Goal: Transaction & Acquisition: Purchase product/service

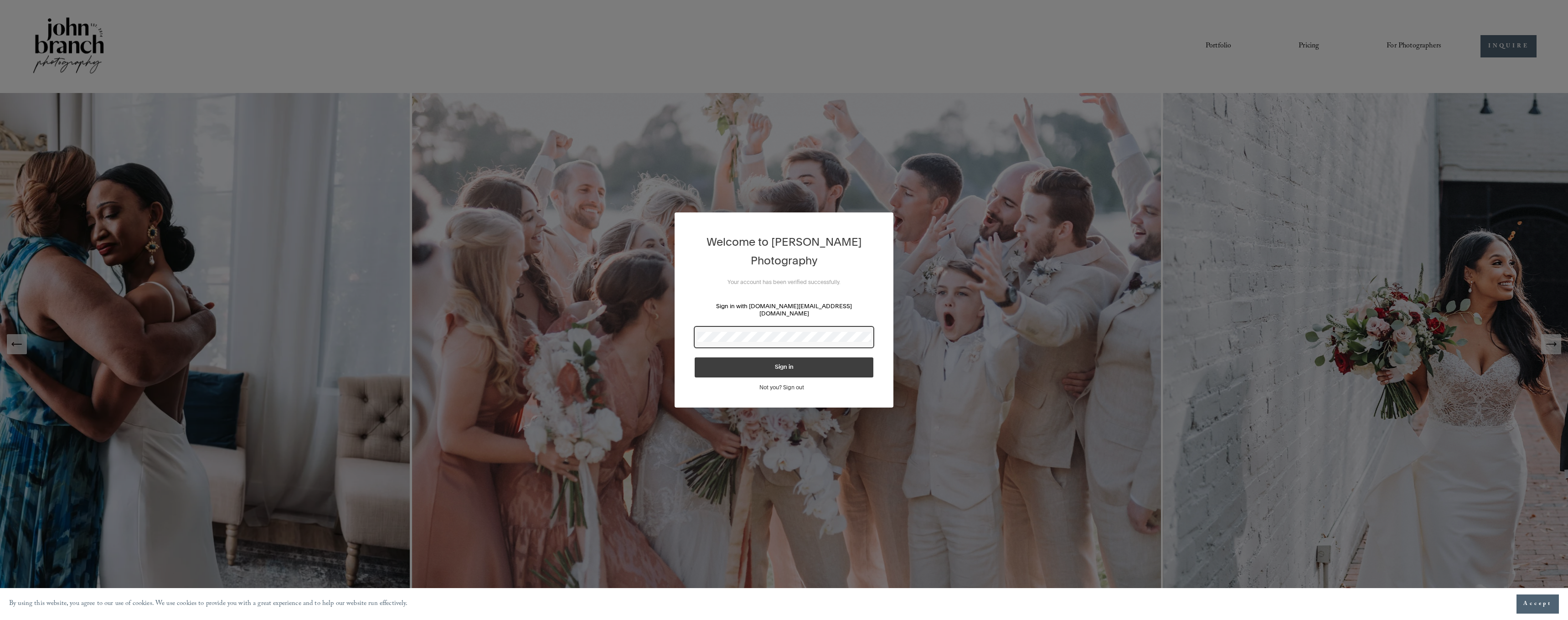
click at [784, 364] on button "Sign in" at bounding box center [784, 367] width 179 height 20
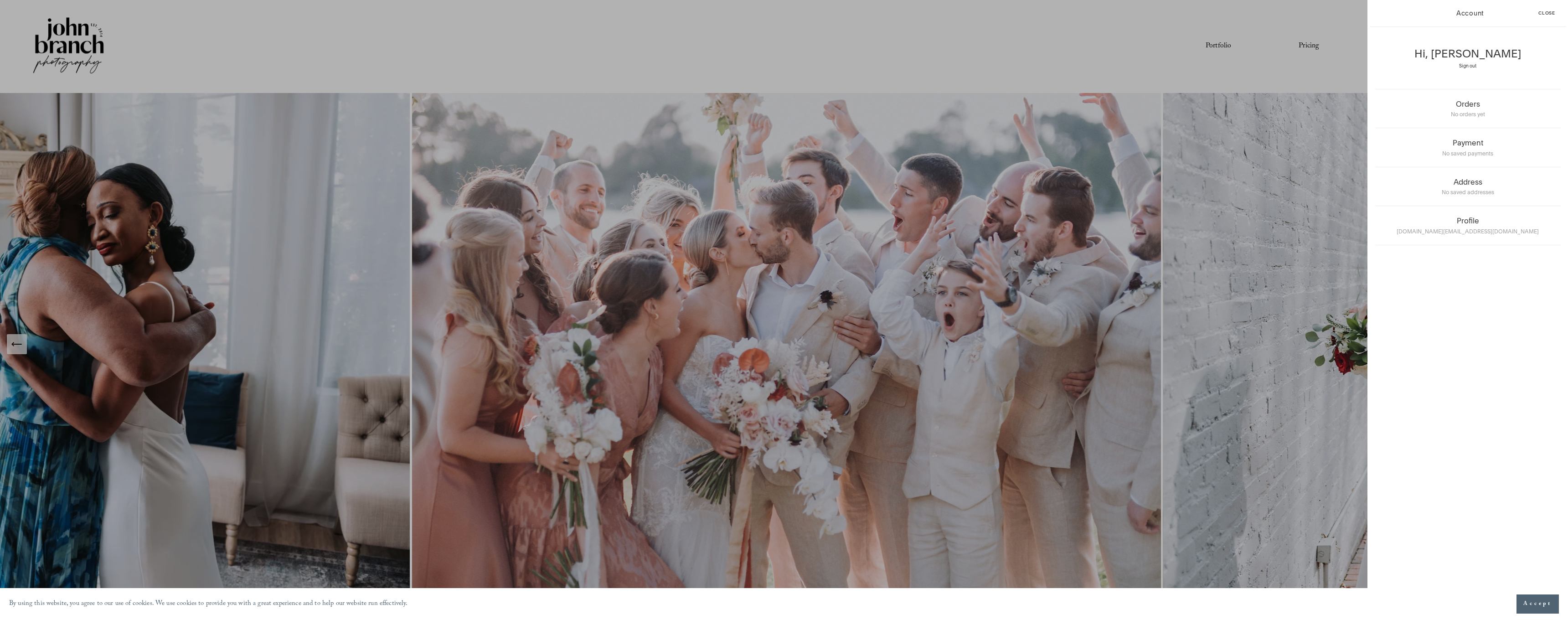
click at [918, 331] on div "Account Close Hi, Eduardo Sign out Orders No orders yet Payment No saved paymen…" at bounding box center [784, 310] width 1568 height 620
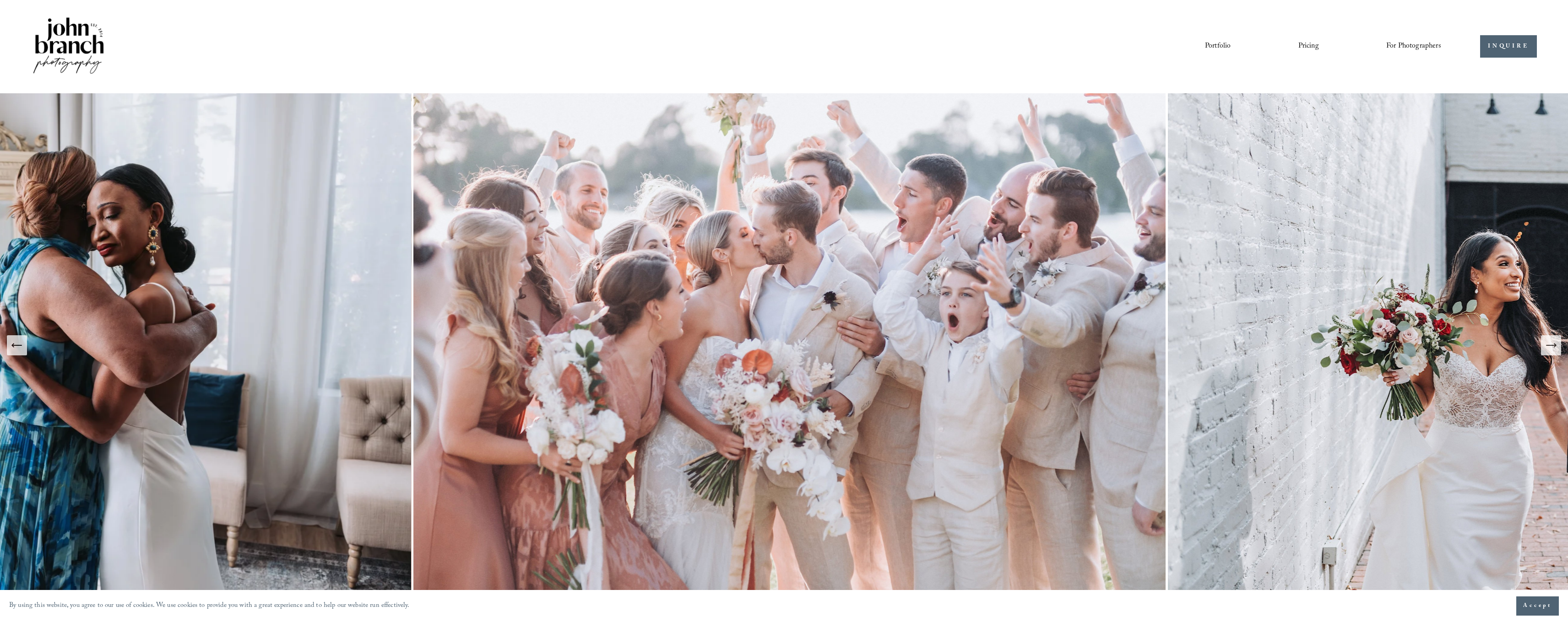
click at [921, 334] on img at bounding box center [790, 345] width 757 height 504
click at [1314, 44] on link "Pricing" at bounding box center [1309, 46] width 21 height 15
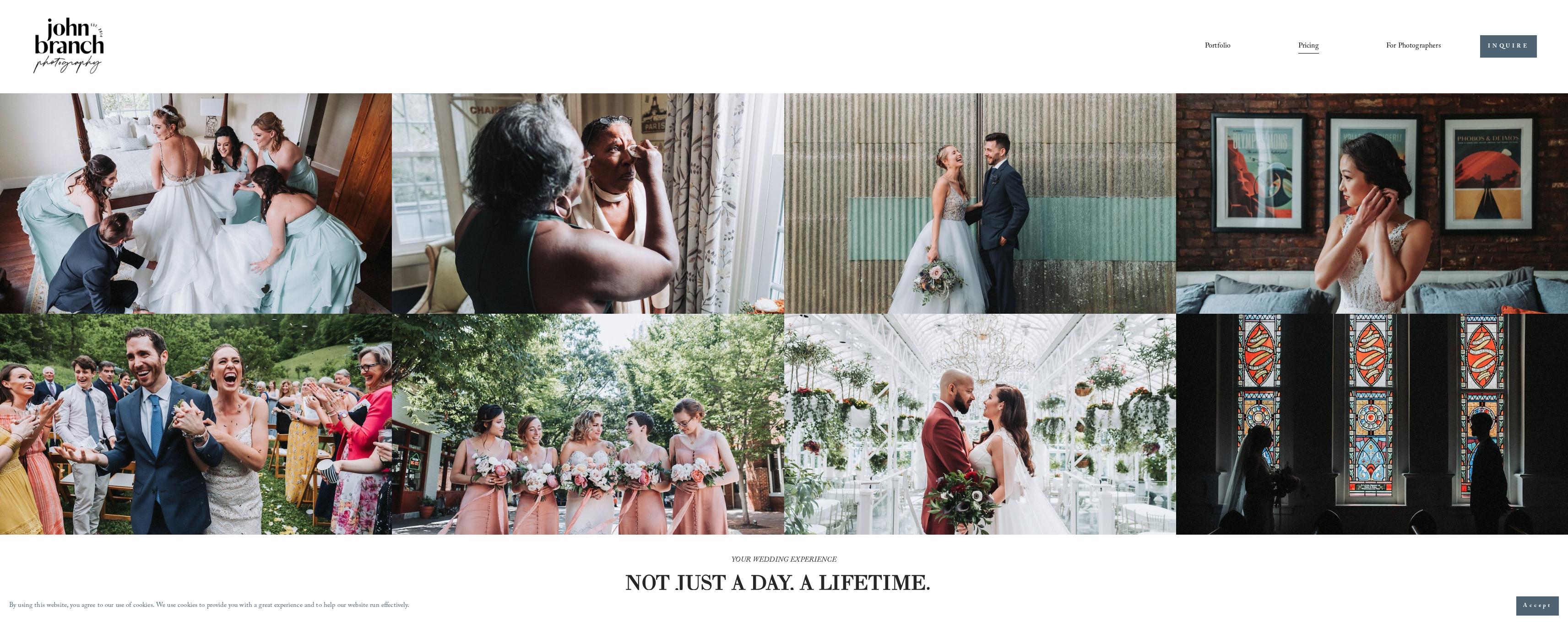
click at [70, 32] on img at bounding box center [68, 46] width 74 height 62
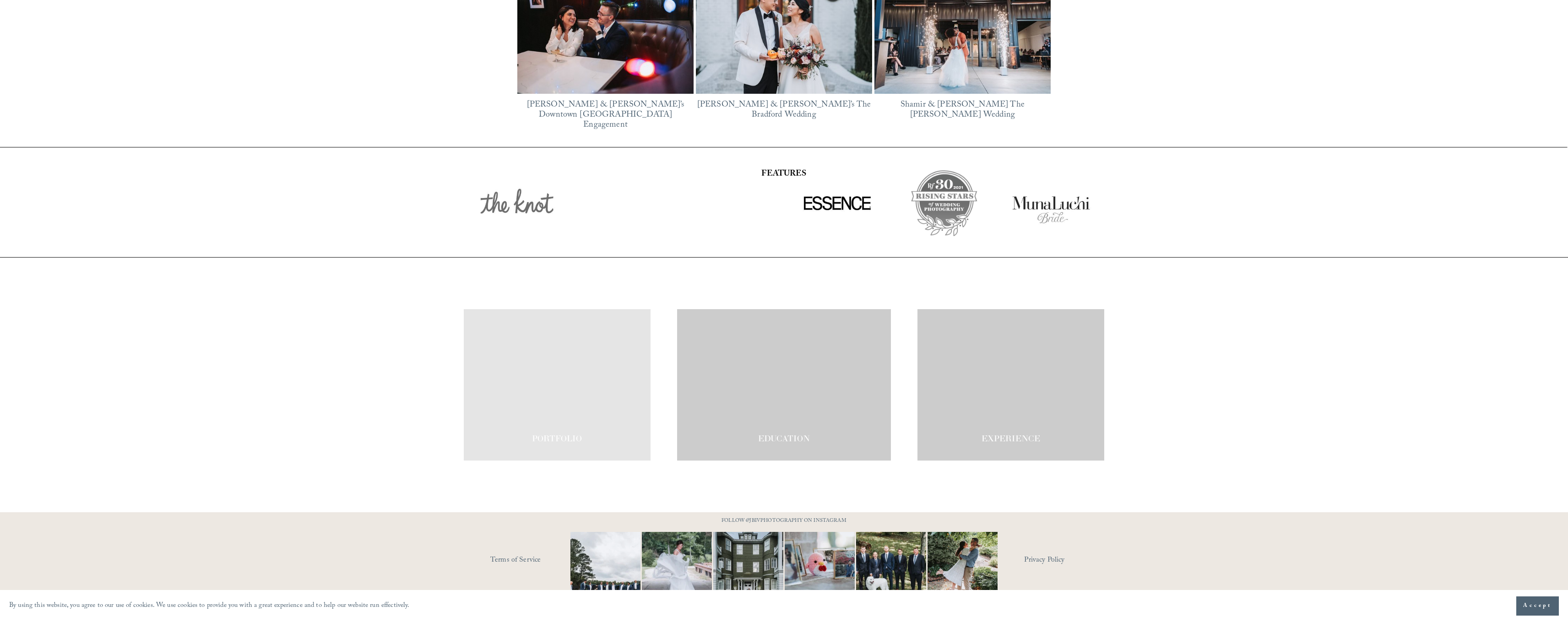
scroll to position [1834, 0]
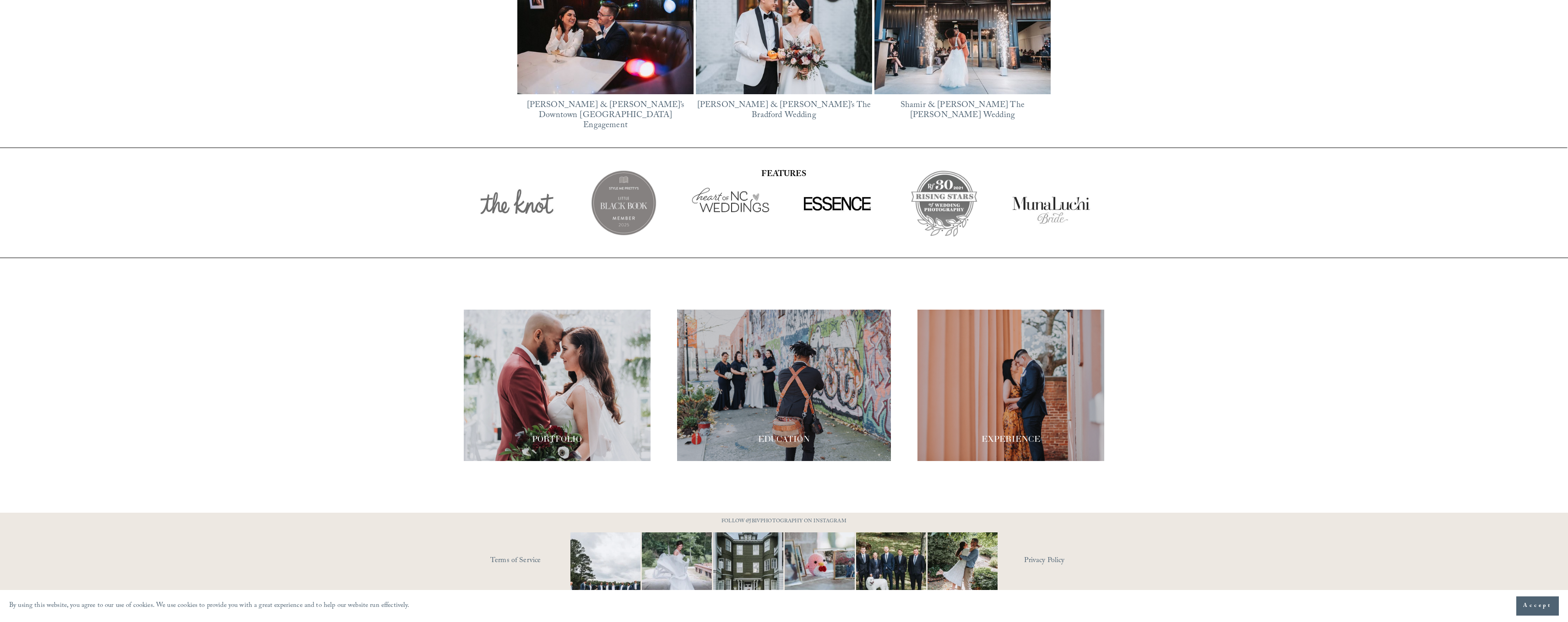
click at [561, 402] on div at bounding box center [558, 386] width 187 height 152
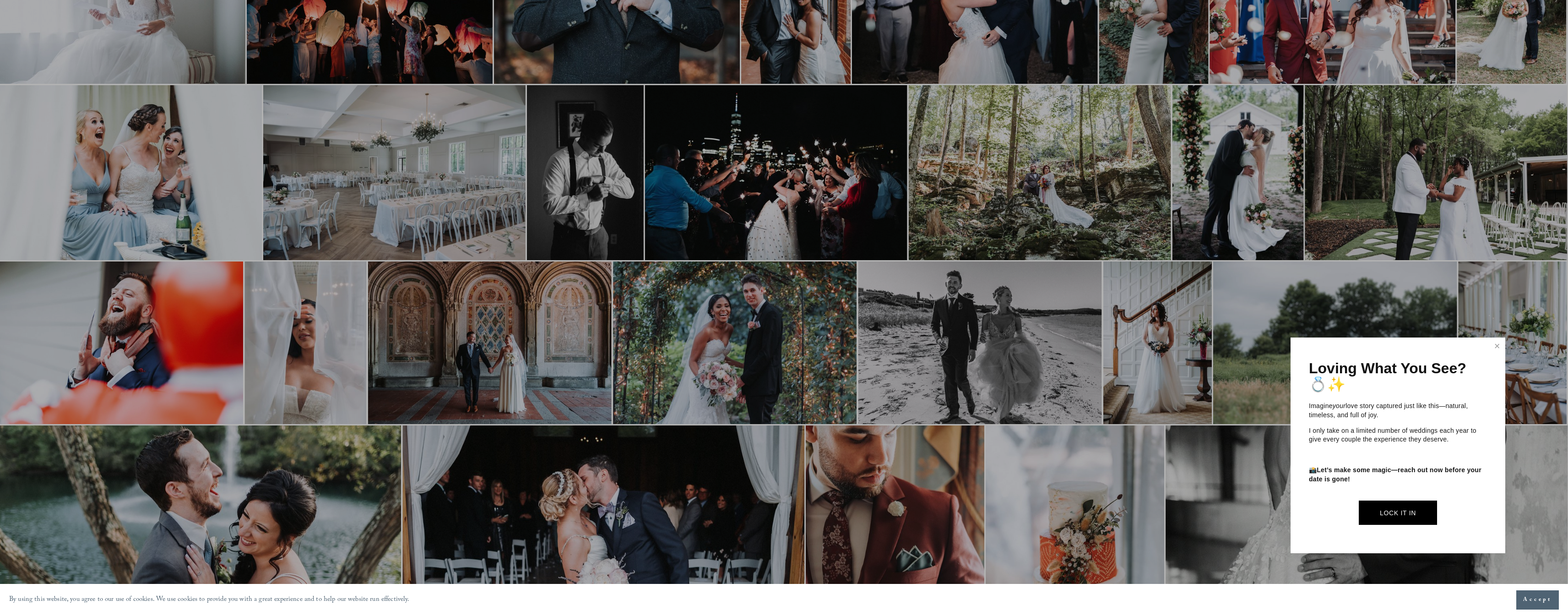
scroll to position [650, 1]
drag, startPoint x: 1499, startPoint y: 351, endPoint x: 1470, endPoint y: 351, distance: 29.0
click at [1498, 351] on link "Close" at bounding box center [1496, 346] width 13 height 15
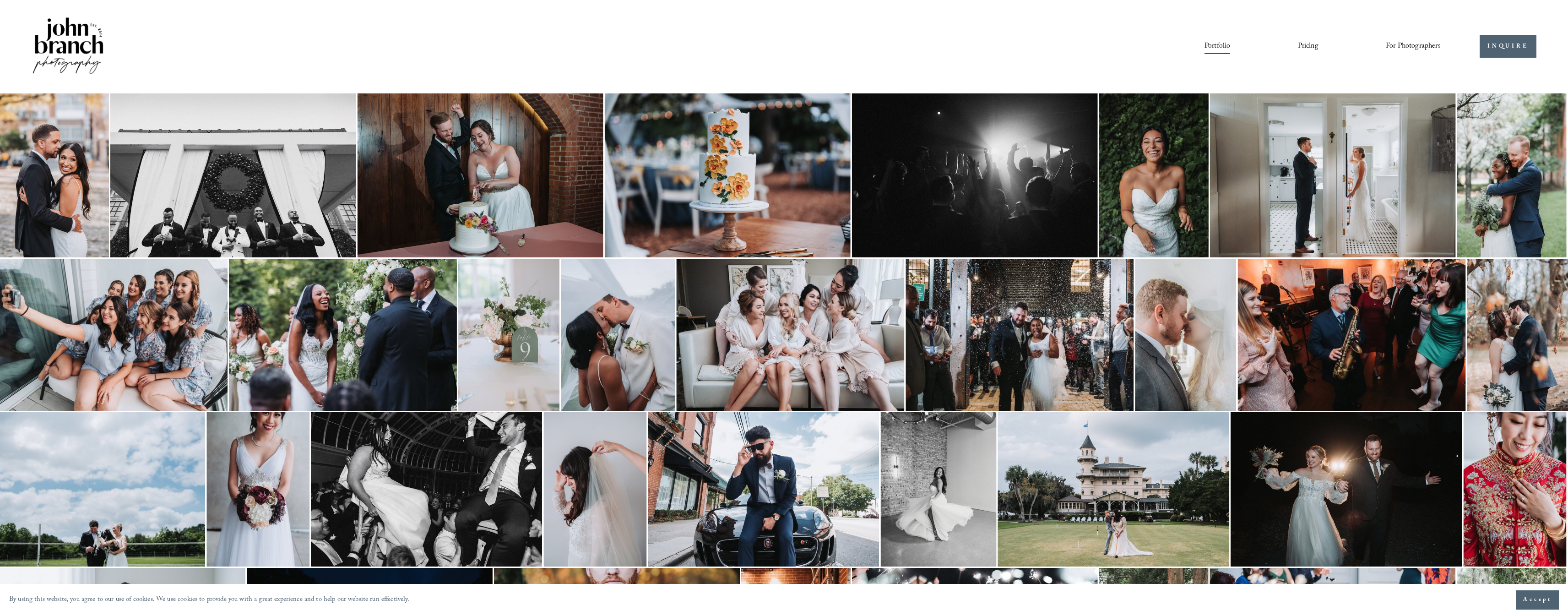
scroll to position [0, 1]
click at [0, 0] on span "Presets" at bounding box center [0, 0] width 0 height 0
click at [1406, 42] on span "For Photographers" at bounding box center [1413, 46] width 55 height 14
click at [0, 0] on span "Presets" at bounding box center [0, 0] width 0 height 0
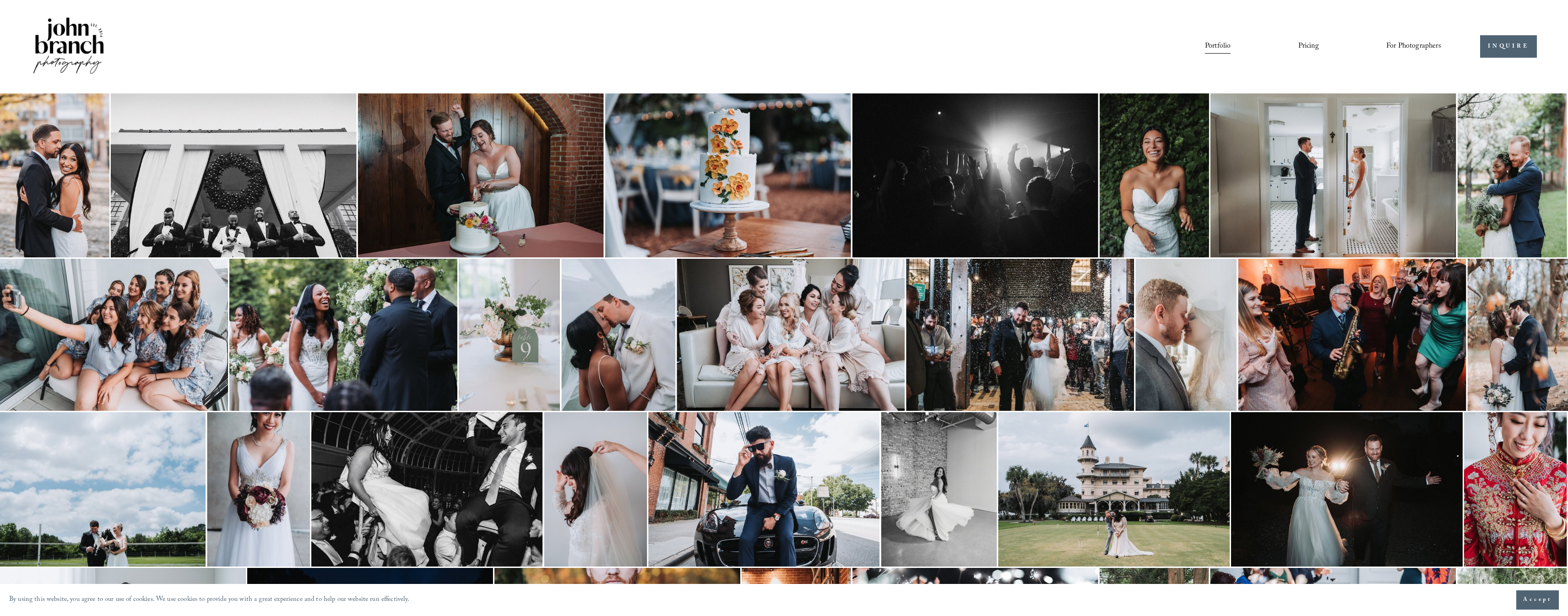
scroll to position [0, 0]
click at [0, 0] on span "Presets" at bounding box center [0, 0] width 0 height 0
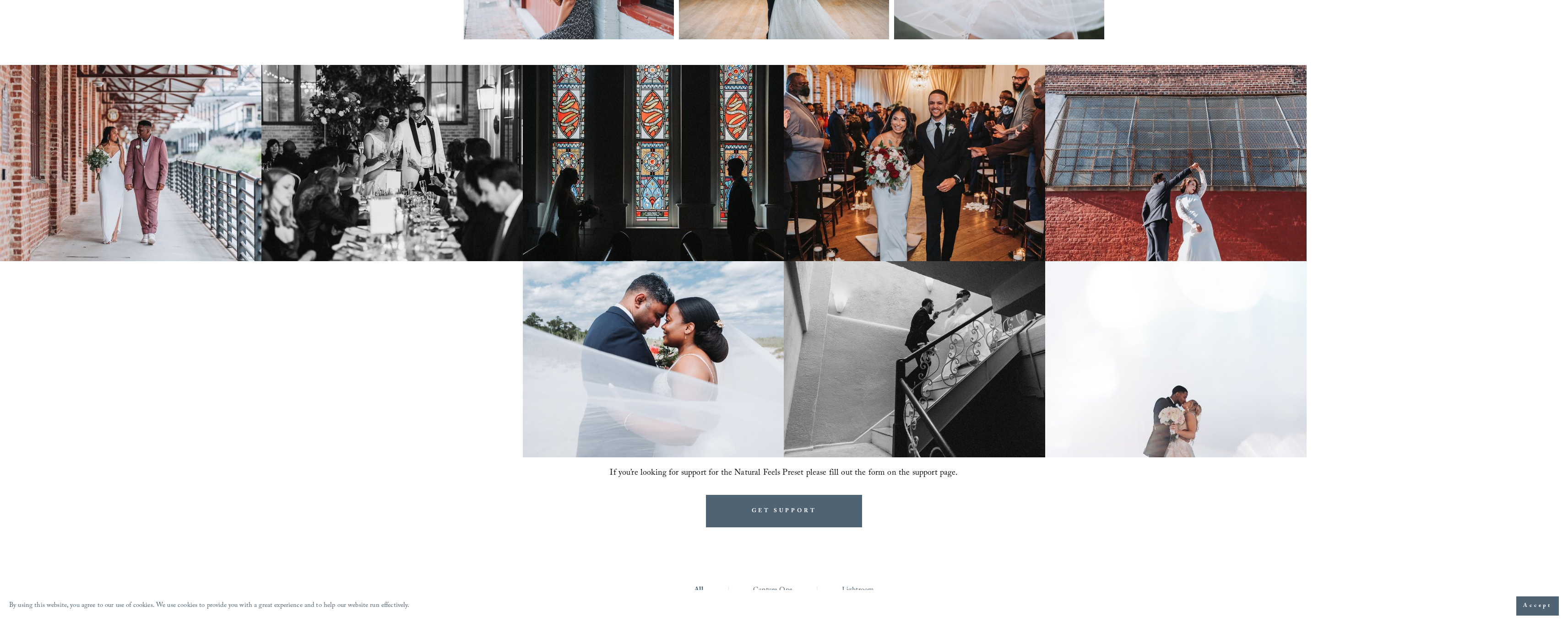
scroll to position [700, 0]
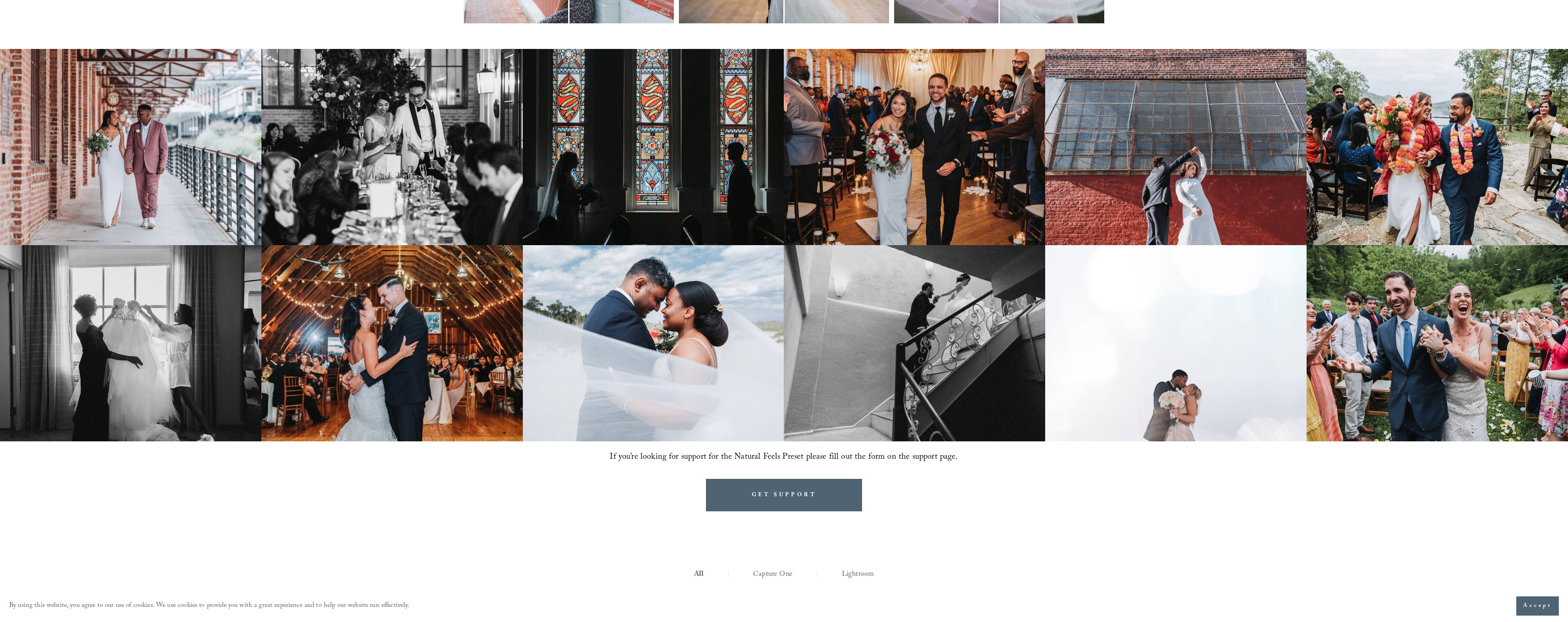
click at [587, 232] on img at bounding box center [653, 147] width 262 height 196
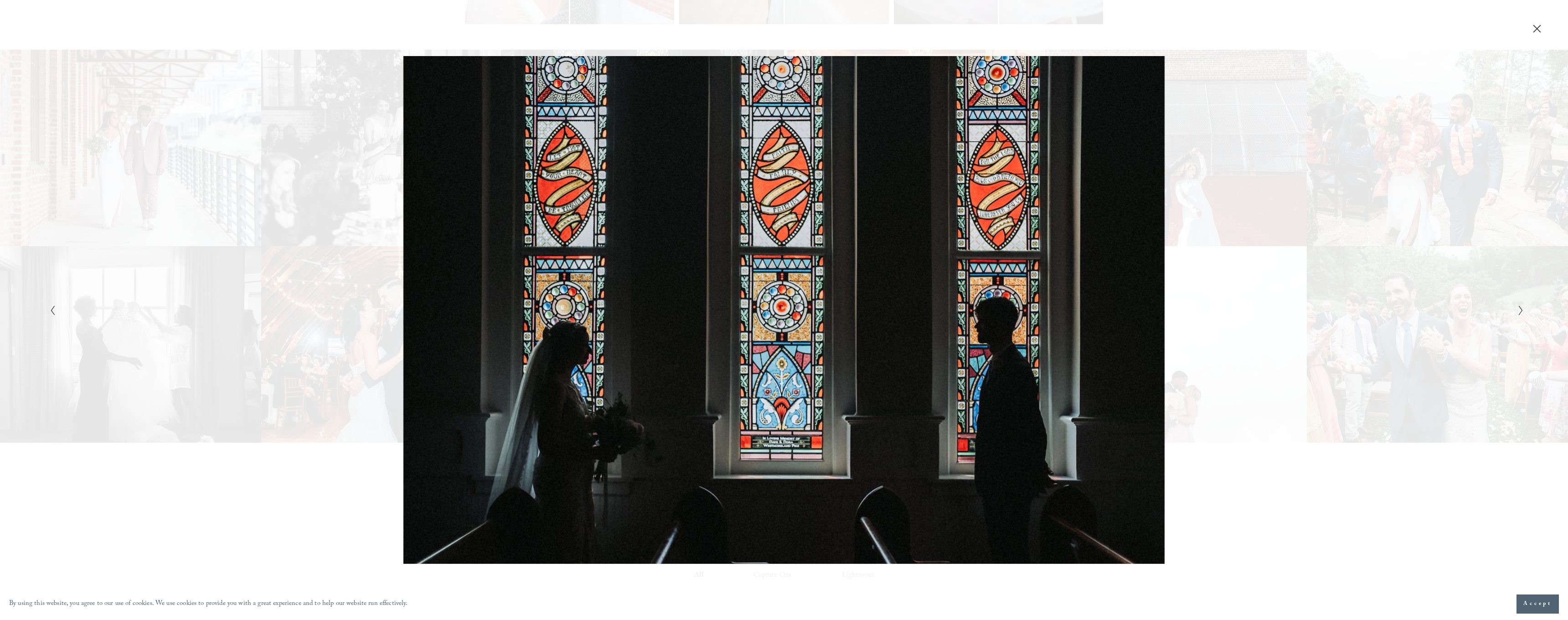
click at [801, 394] on div "Gallery" at bounding box center [1152, 310] width 737 height 508
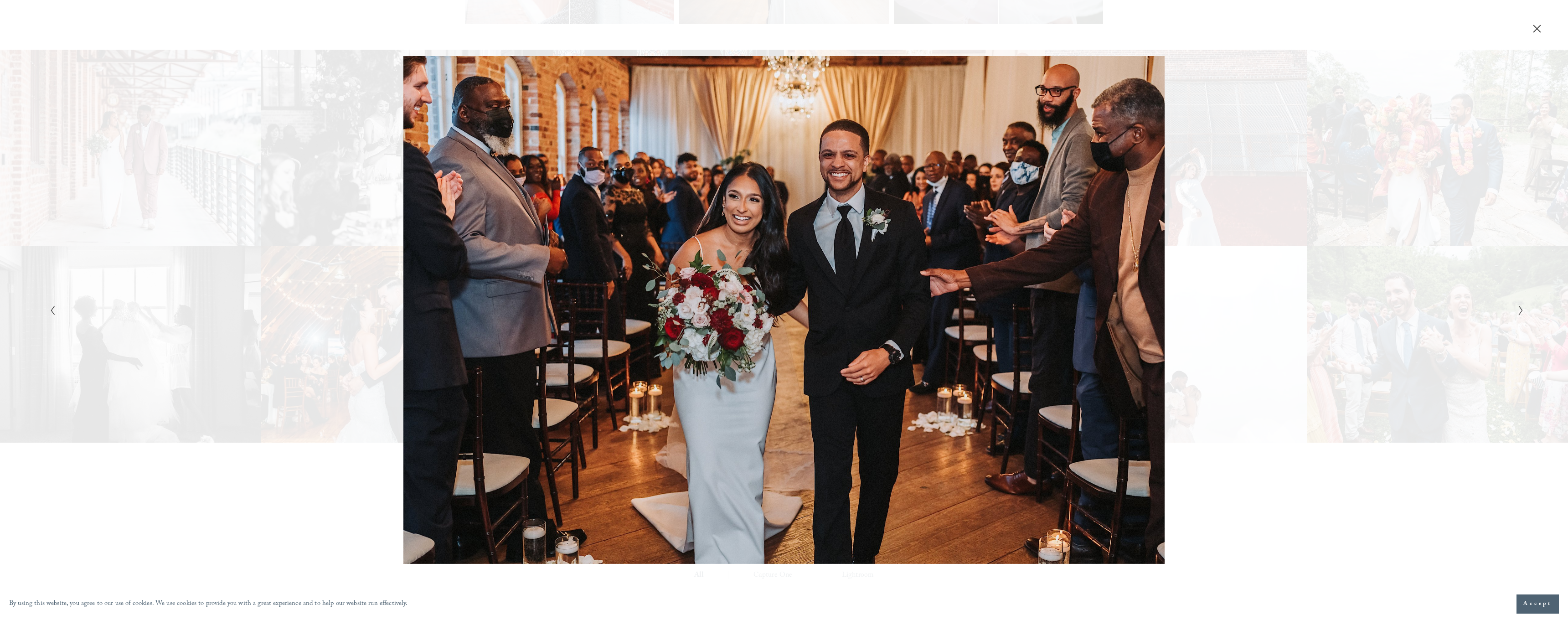
click at [1541, 28] on icon "Close" at bounding box center [1537, 29] width 9 height 9
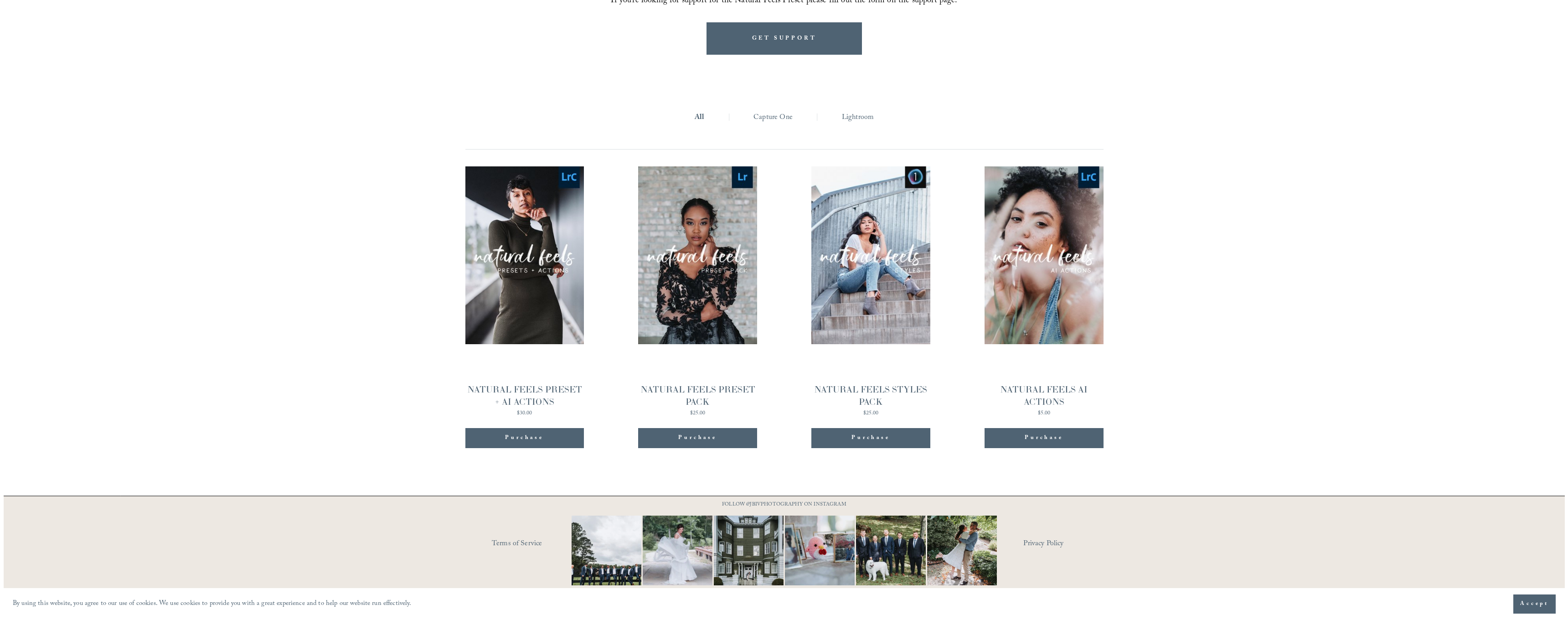
scroll to position [1153, 0]
click at [867, 253] on span "Quick View" at bounding box center [867, 255] width 57 height 25
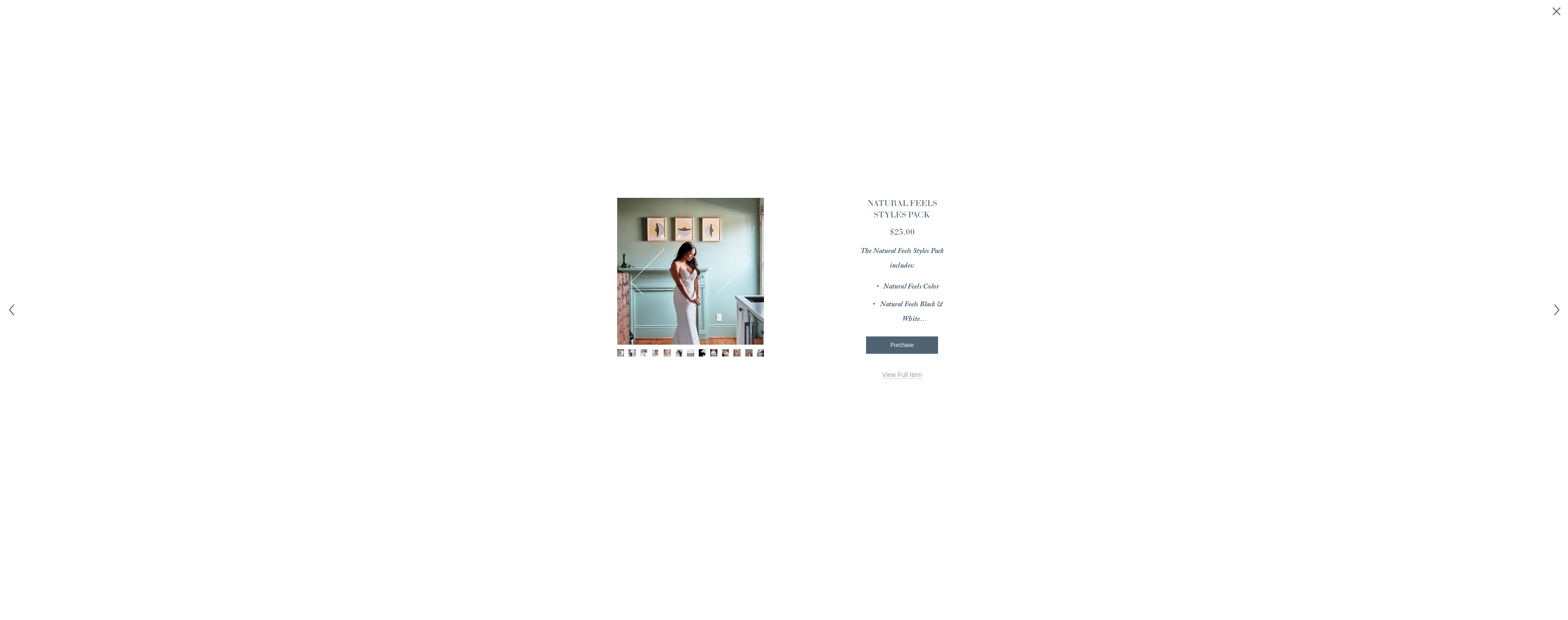
click at [685, 274] on div "Image 1 of 13" at bounding box center [690, 271] width 147 height 147
click at [623, 353] on img "Image 1 of 13" at bounding box center [621, 353] width 7 height 7
click at [892, 372] on link "View Full Item" at bounding box center [902, 375] width 40 height 8
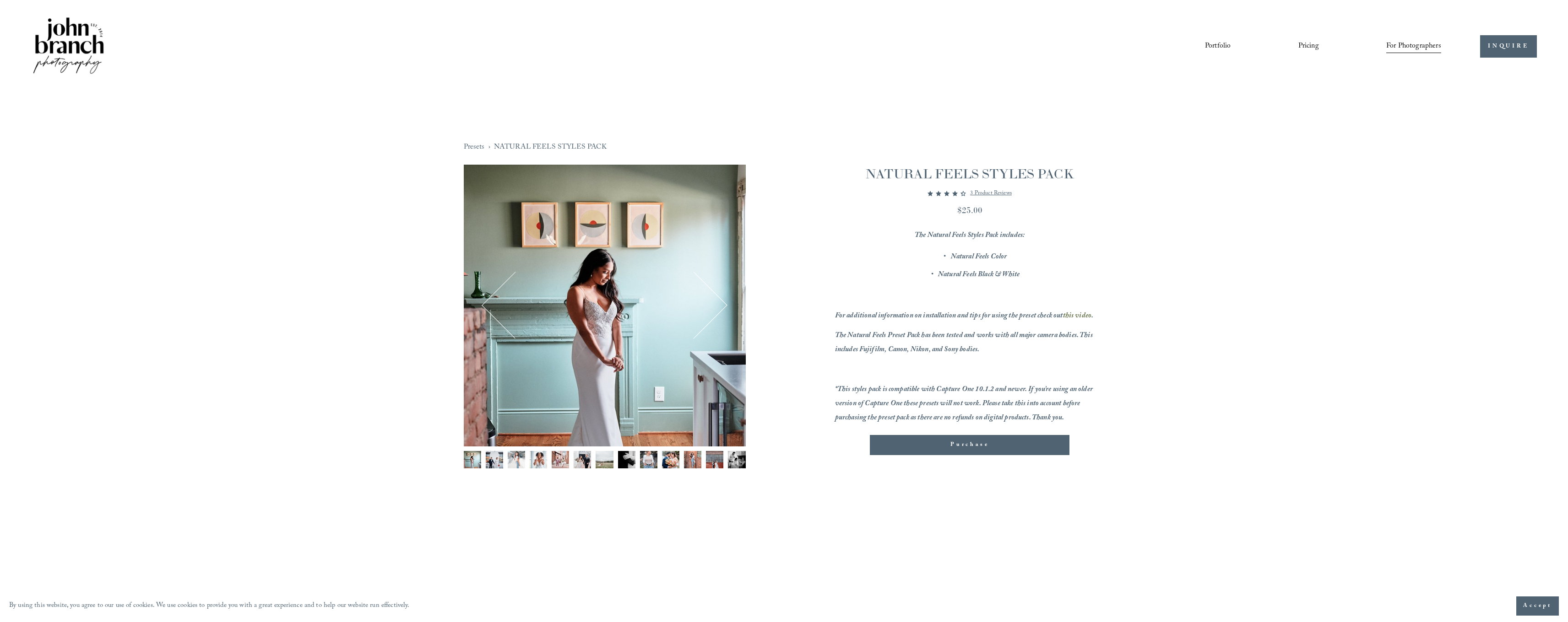
click at [477, 462] on img "Image 1 of 13" at bounding box center [473, 459] width 17 height 17
click at [492, 460] on img "Image 2 of 13" at bounding box center [495, 459] width 17 height 17
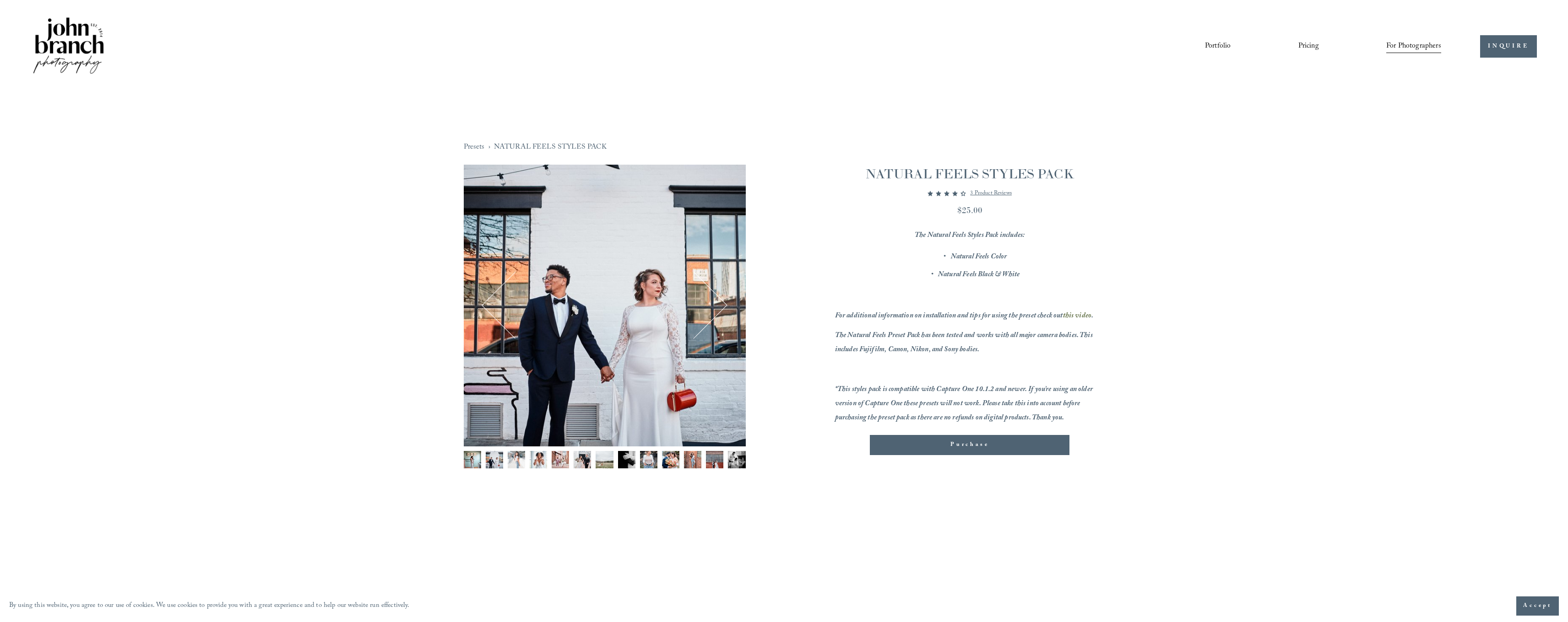
click at [517, 456] on img "Image 3 of 13" at bounding box center [516, 459] width 17 height 17
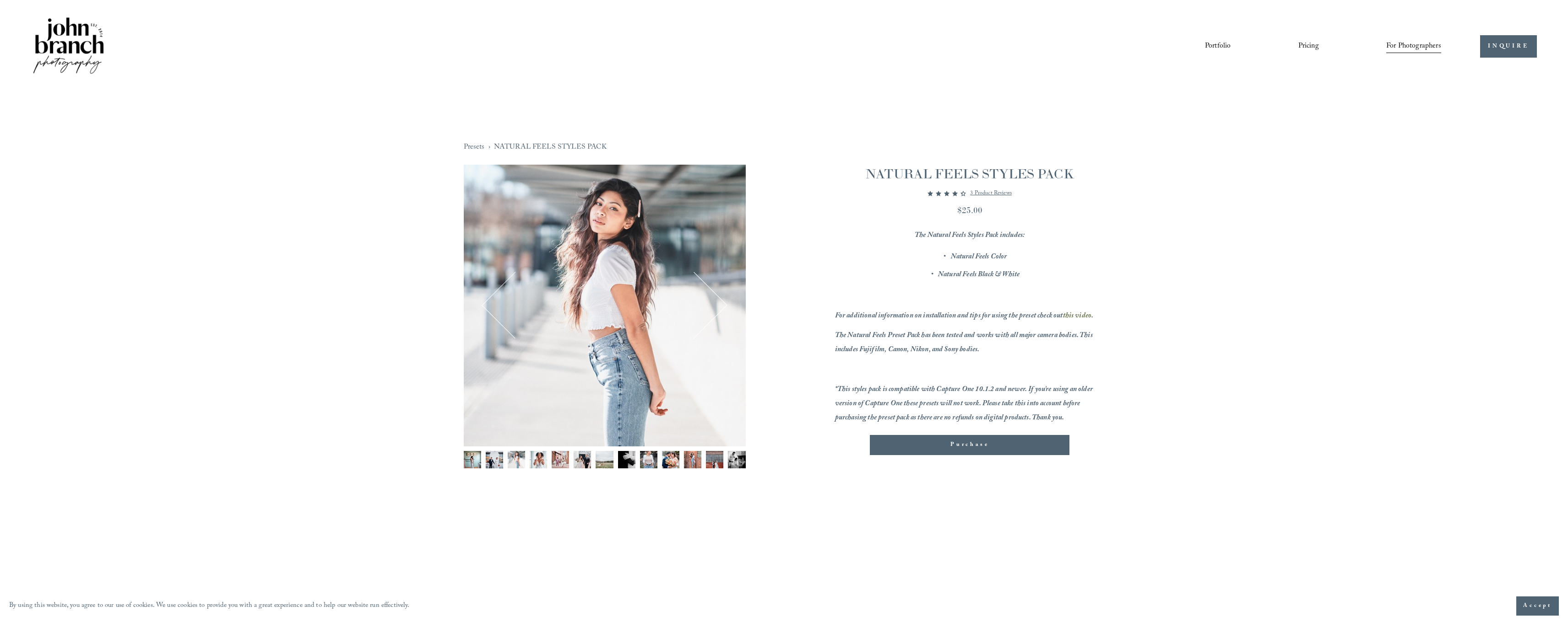
click at [537, 459] on img "Image 4 of 13" at bounding box center [538, 459] width 17 height 17
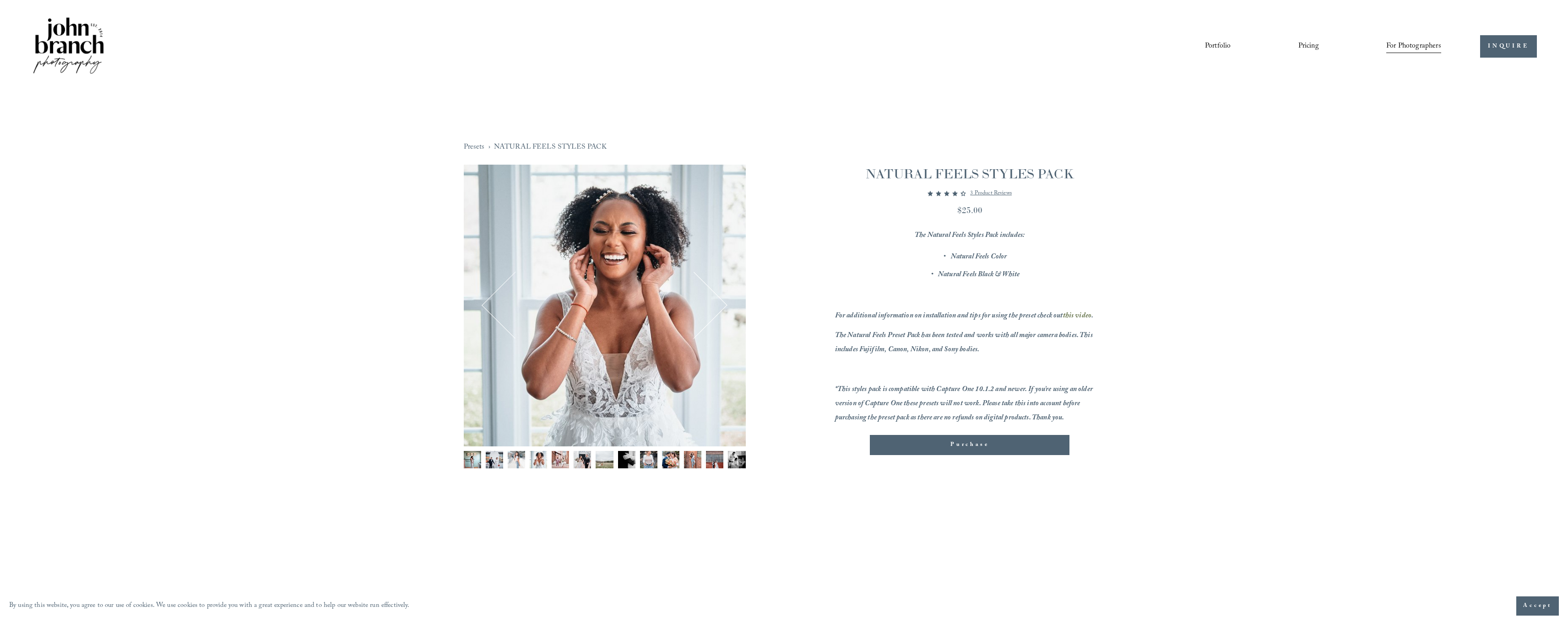
click at [560, 459] on img "Image 5 of 13" at bounding box center [560, 459] width 17 height 17
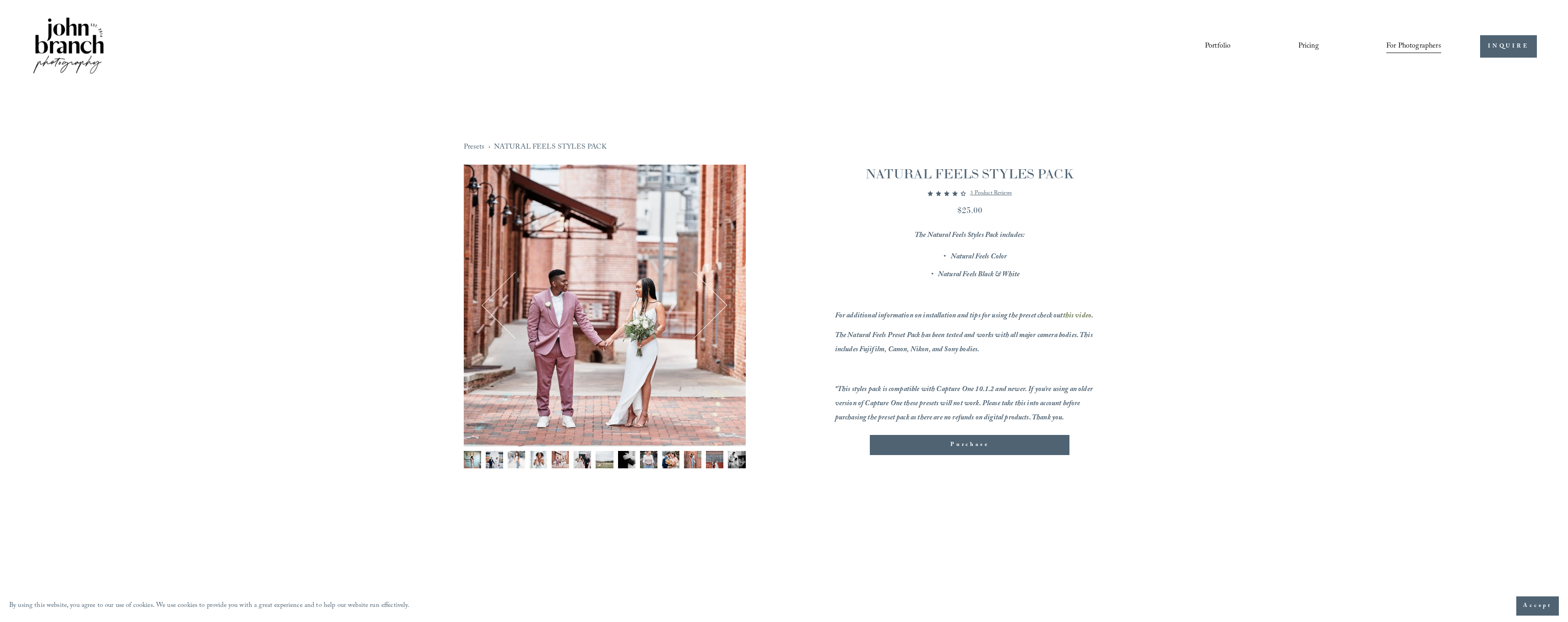
click at [559, 459] on img "Image 5 of 13" at bounding box center [560, 459] width 17 height 17
click at [581, 460] on img "Image 6 of 13" at bounding box center [582, 459] width 17 height 17
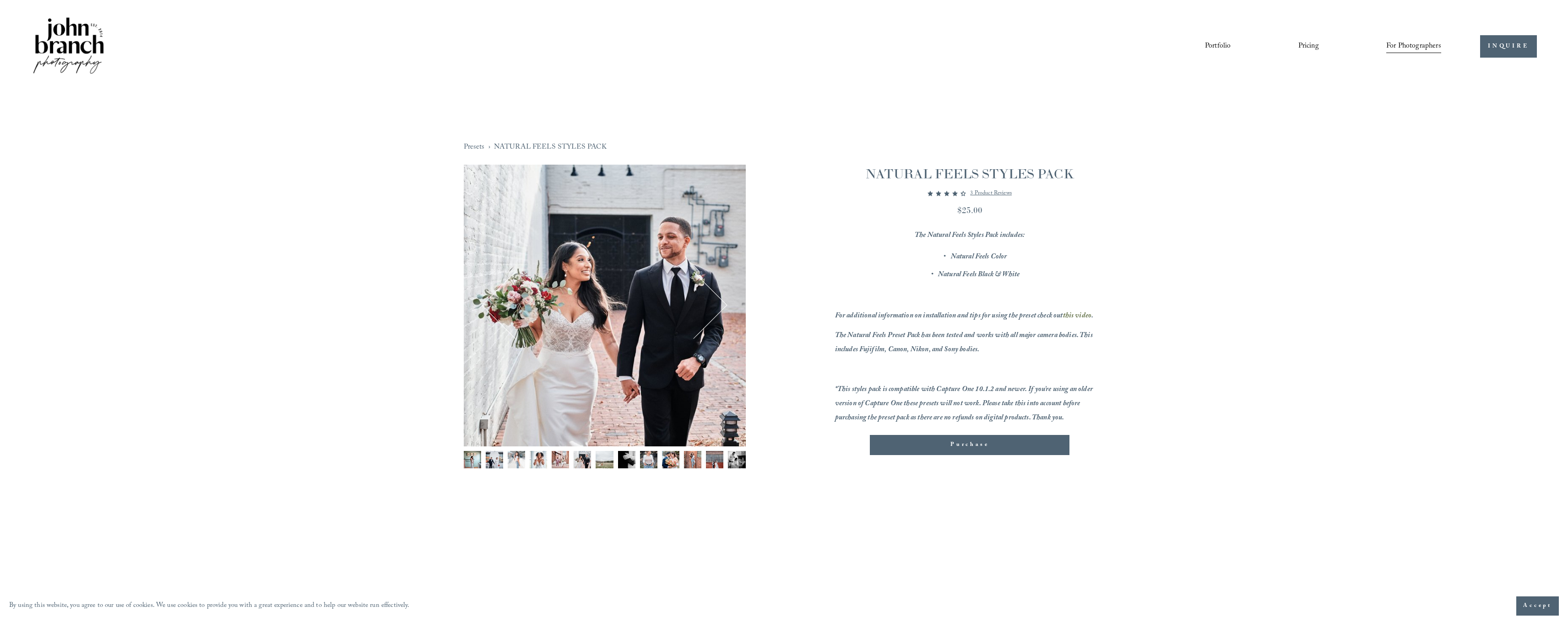
click at [587, 461] on img "Image 6 of 13" at bounding box center [582, 459] width 17 height 17
click at [603, 461] on img "Image 7 of 13" at bounding box center [604, 459] width 17 height 17
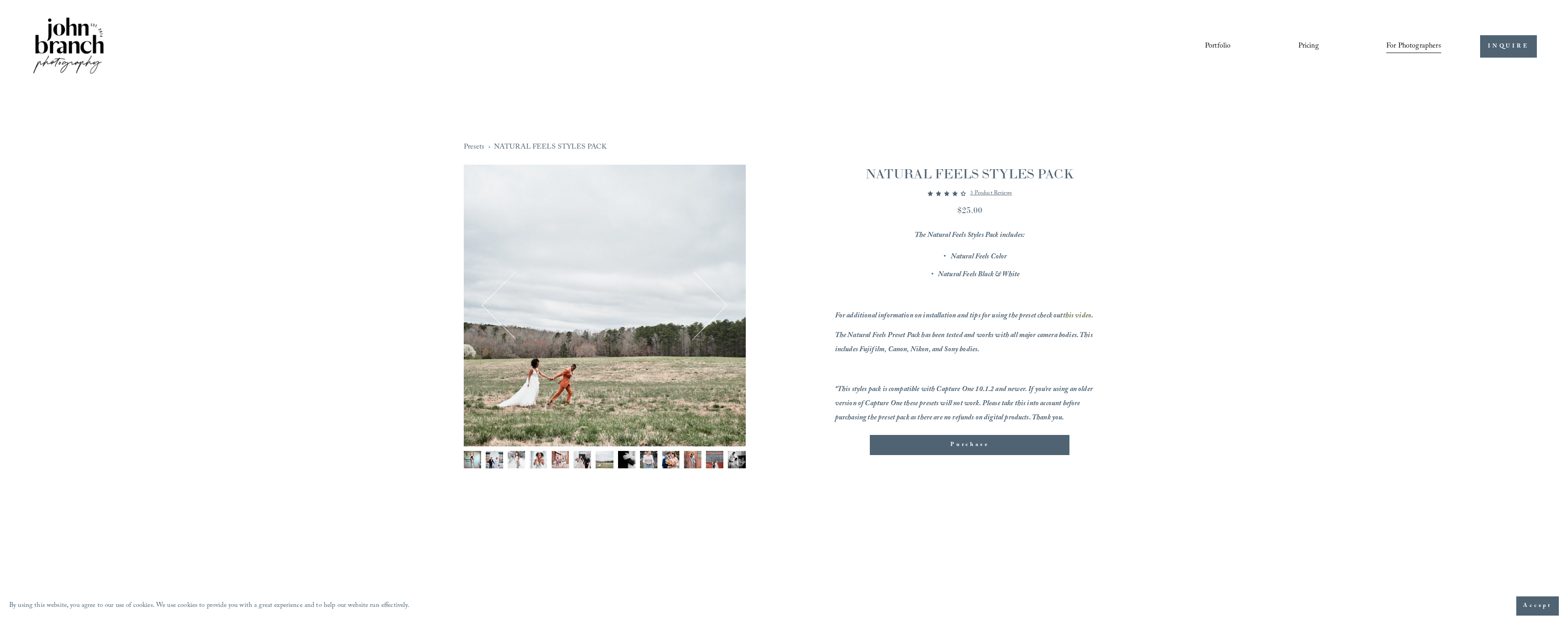
click at [624, 459] on img "Image 8 of 13" at bounding box center [627, 459] width 17 height 17
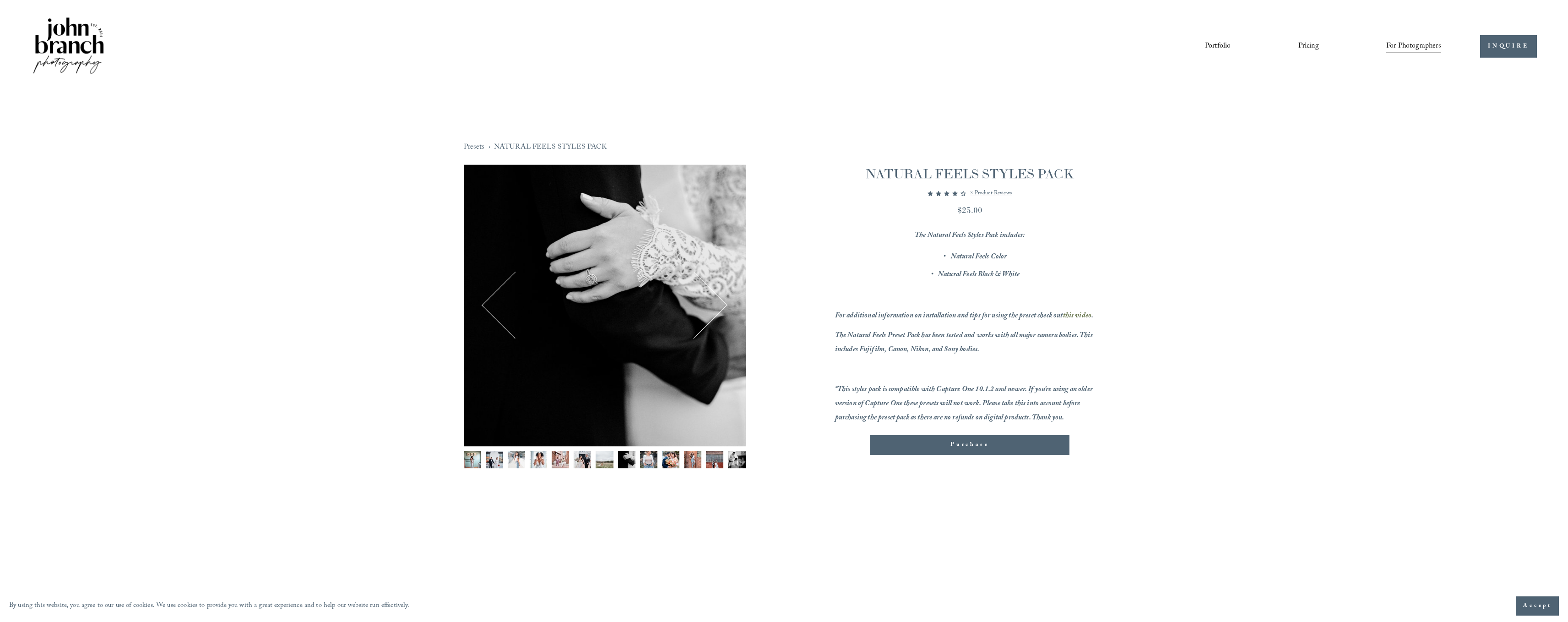
click at [644, 460] on img "Image 9 of 13" at bounding box center [649, 459] width 17 height 17
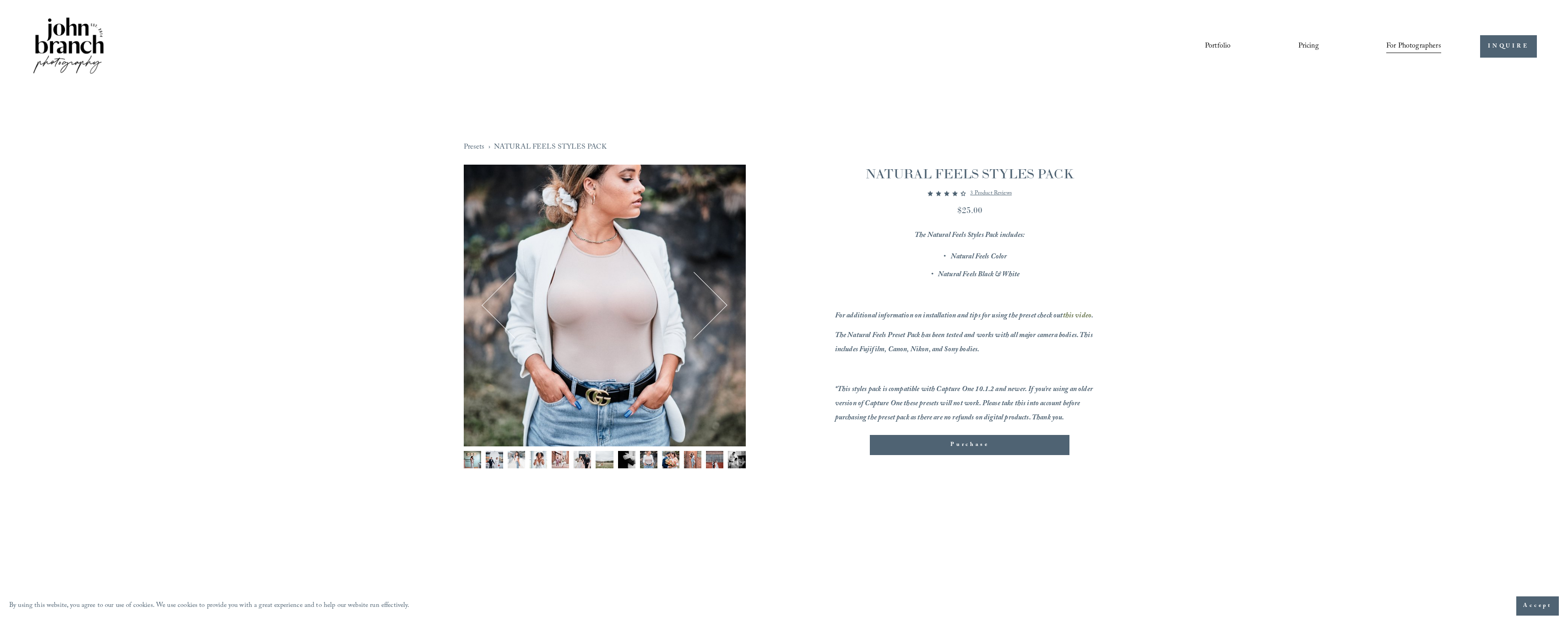
click at [628, 460] on img "Image 8 of 13" at bounding box center [627, 459] width 17 height 17
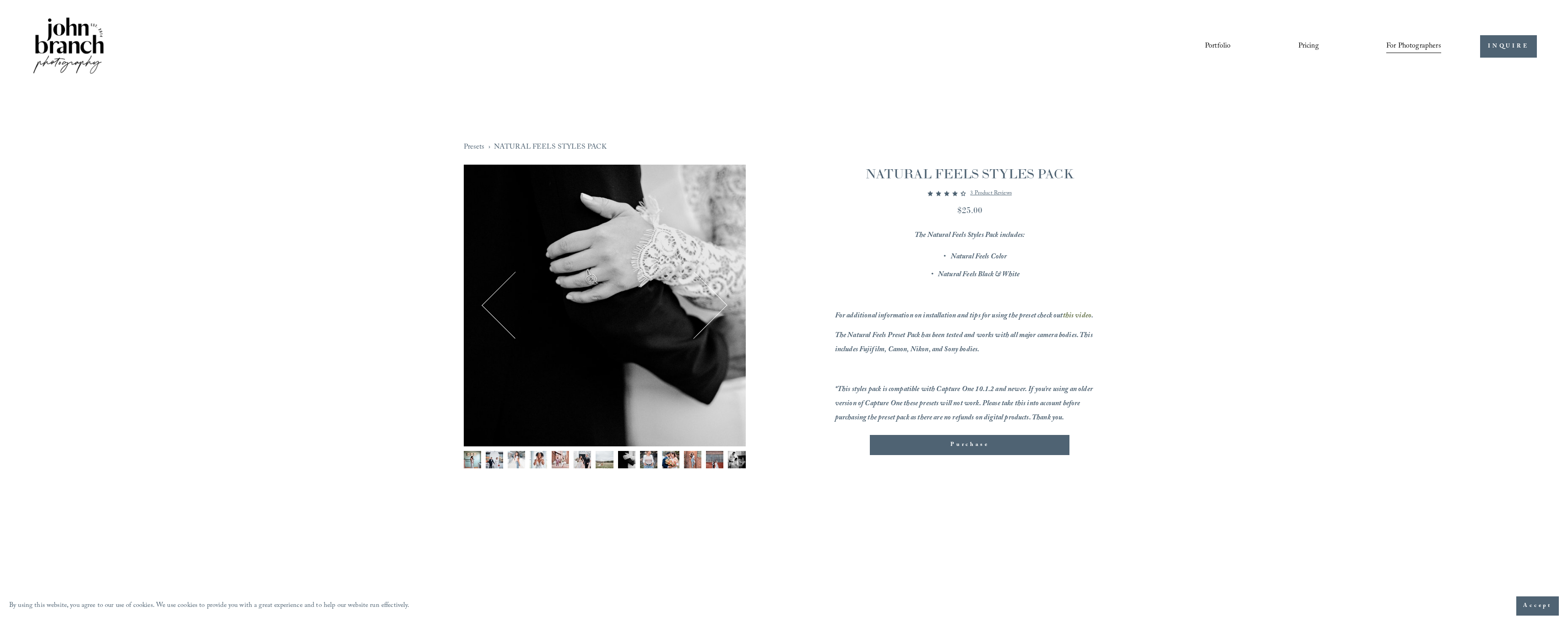
click at [646, 461] on img "Image 9 of 13" at bounding box center [649, 459] width 17 height 17
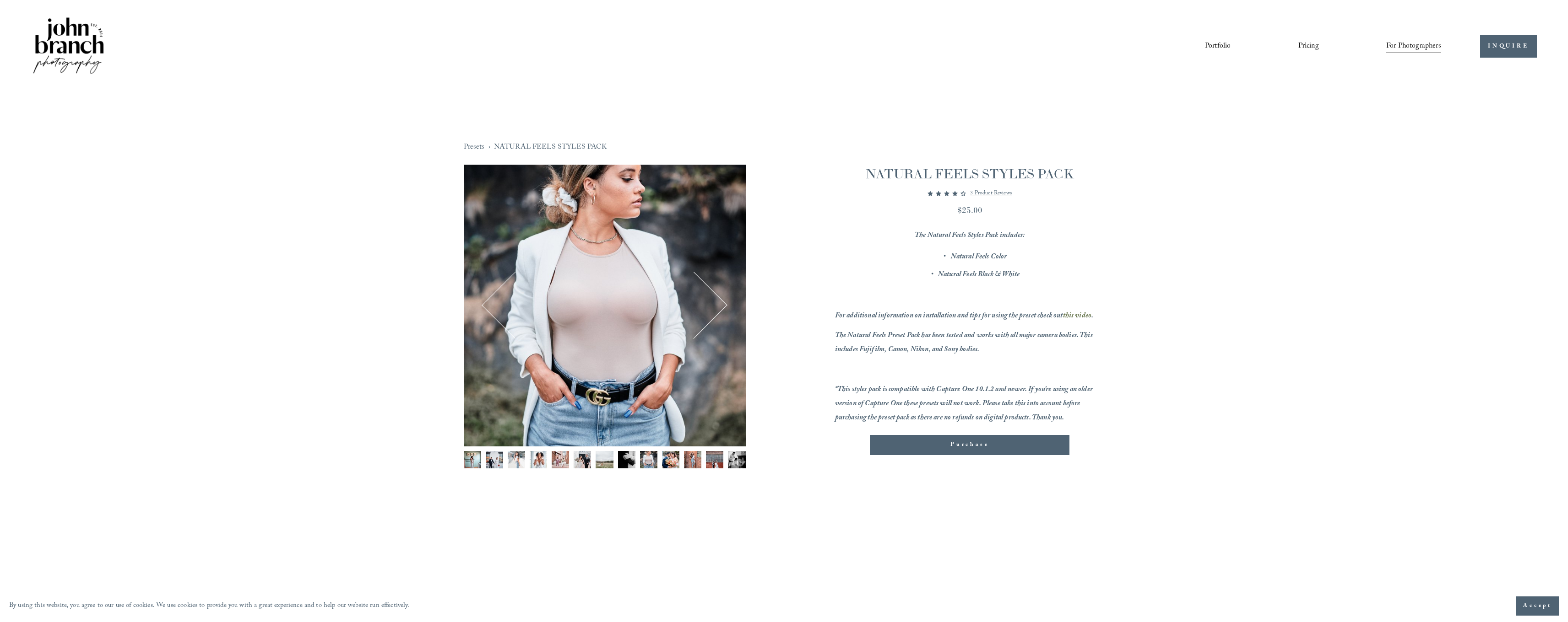
click at [666, 461] on img "Image 10 of 13" at bounding box center [671, 459] width 17 height 17
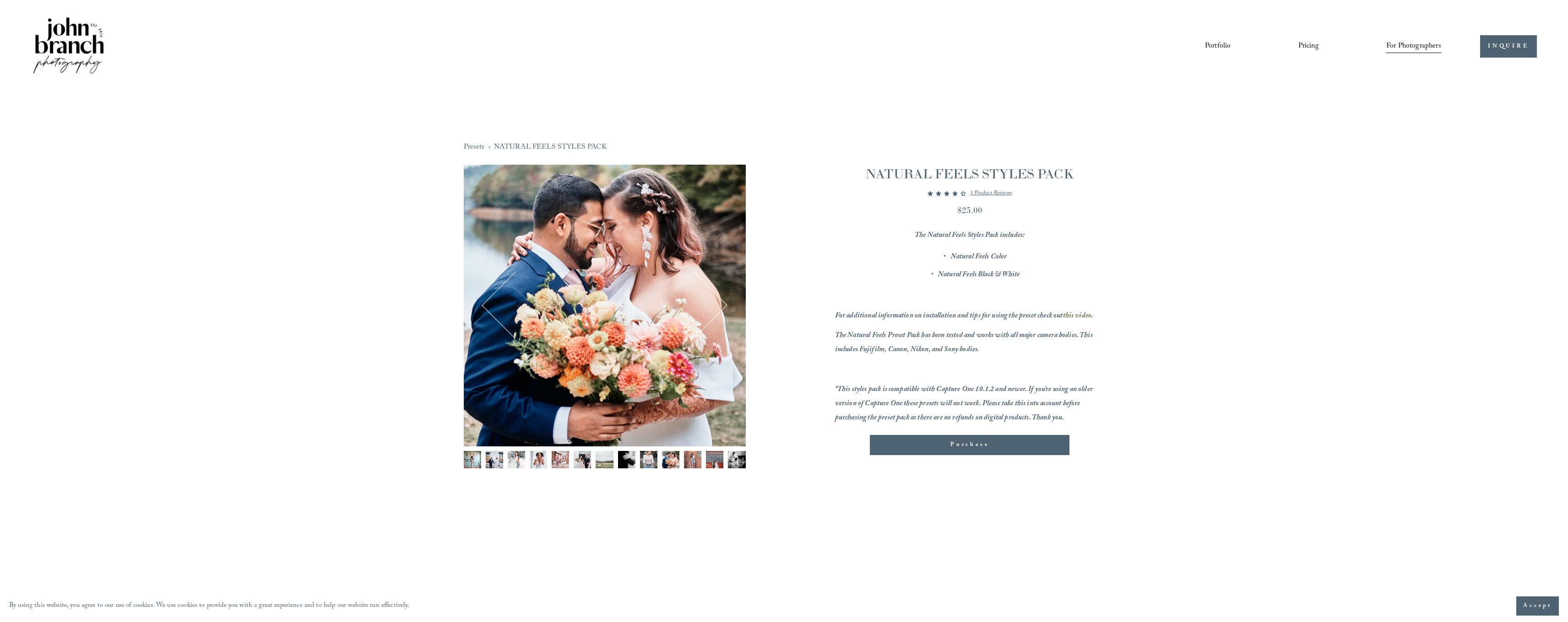
click at [691, 458] on img "Image 11 of 13" at bounding box center [693, 459] width 17 height 17
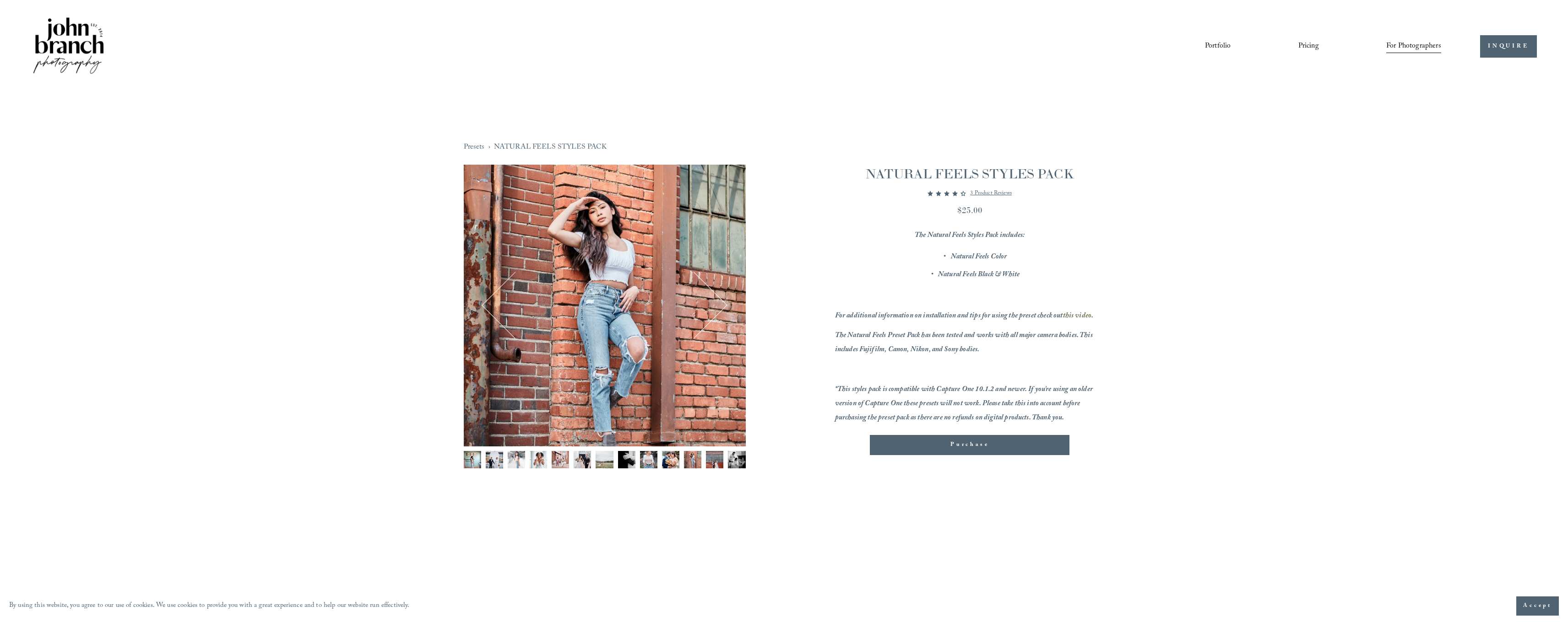
click at [711, 460] on img "Image 12 of 13" at bounding box center [715, 459] width 17 height 17
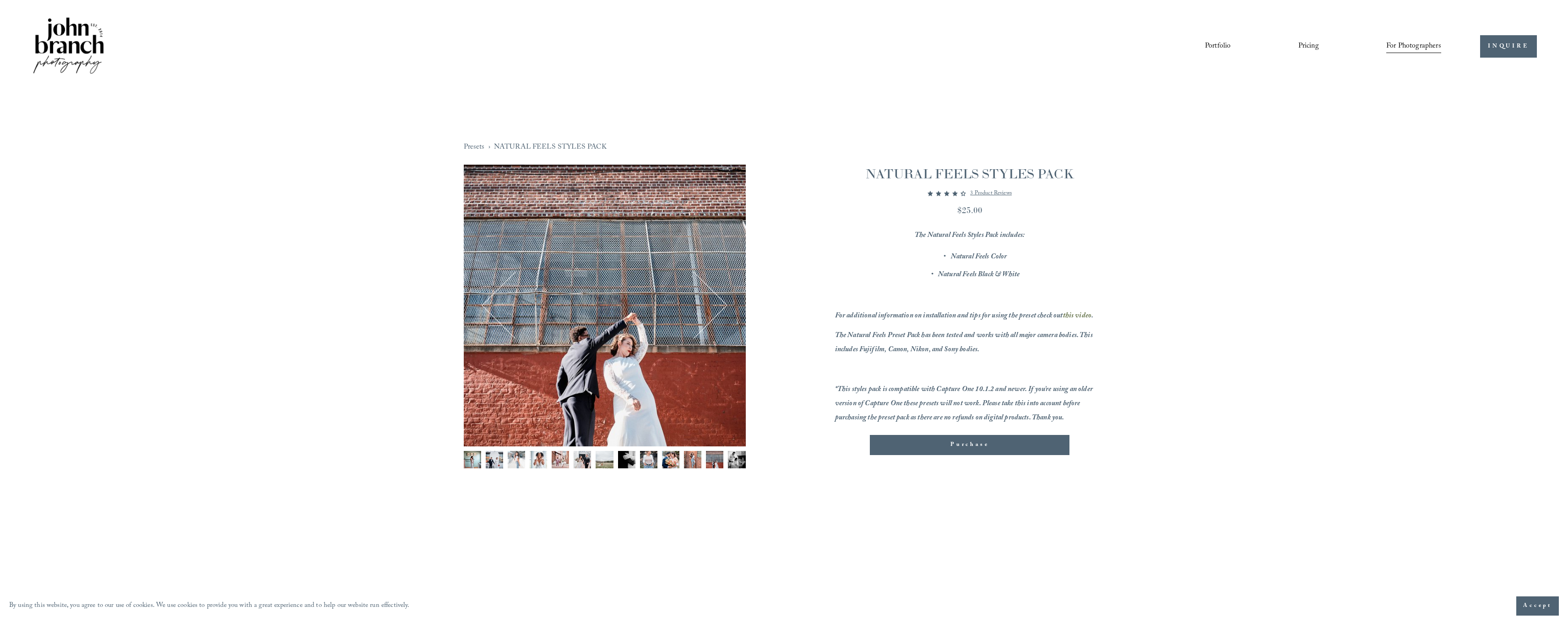
click at [733, 461] on img "Image 13 of 13" at bounding box center [737, 459] width 17 height 17
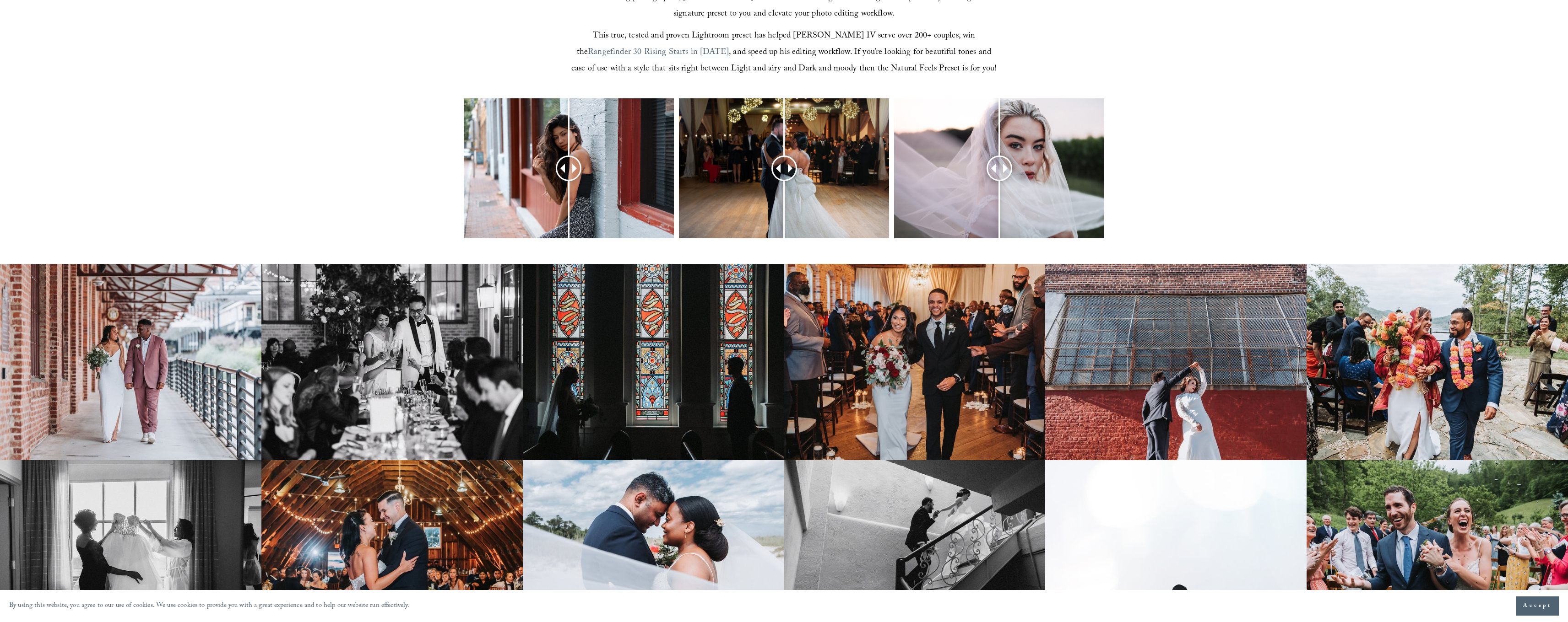
scroll to position [496, 0]
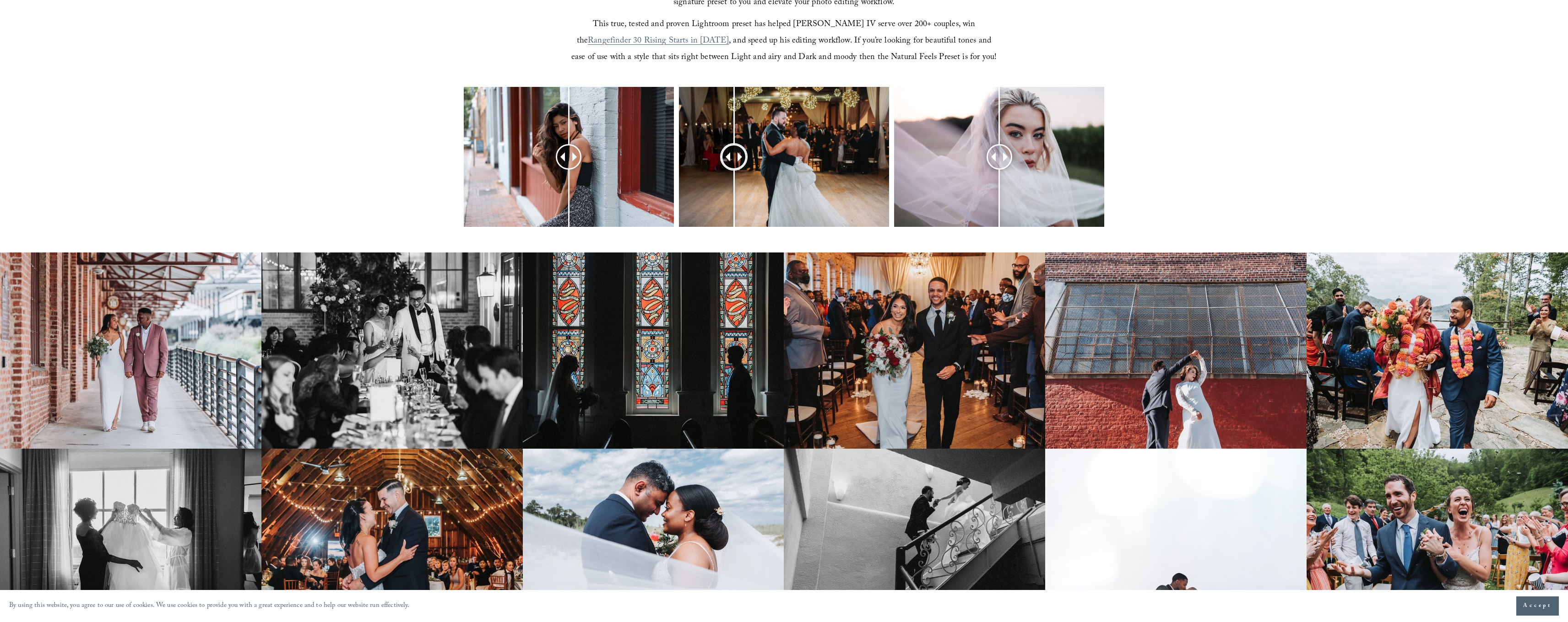
drag, startPoint x: 767, startPoint y: 154, endPoint x: 734, endPoint y: 172, distance: 37.6
click at [737, 169] on div at bounding box center [734, 156] width 24 height 24
drag, startPoint x: 573, startPoint y: 158, endPoint x: 532, endPoint y: 147, distance: 42.4
click at [532, 148] on div at bounding box center [537, 156] width 24 height 24
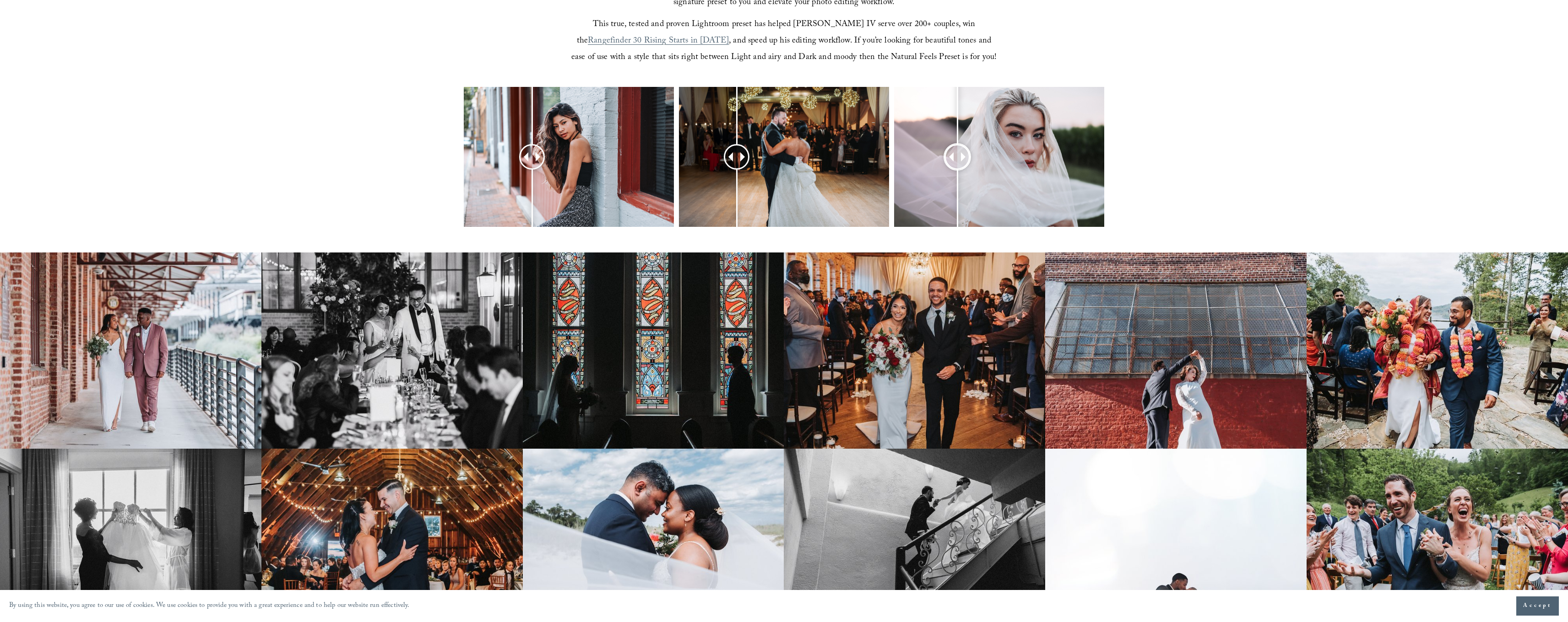
drag, startPoint x: 995, startPoint y: 163, endPoint x: 965, endPoint y: 219, distance: 63.5
click at [958, 169] on div at bounding box center [957, 156] width 24 height 24
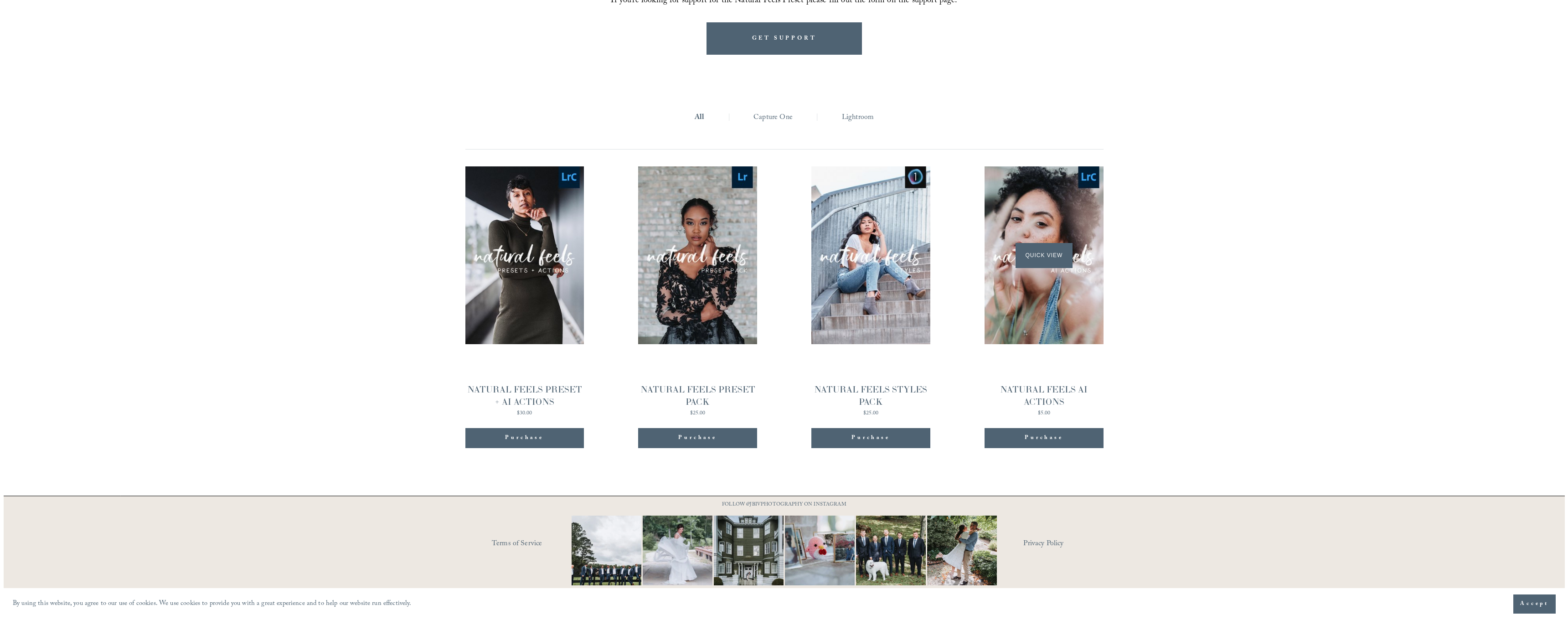
scroll to position [1153, 0]
click at [1040, 254] on span "Quick View" at bounding box center [1040, 255] width 57 height 25
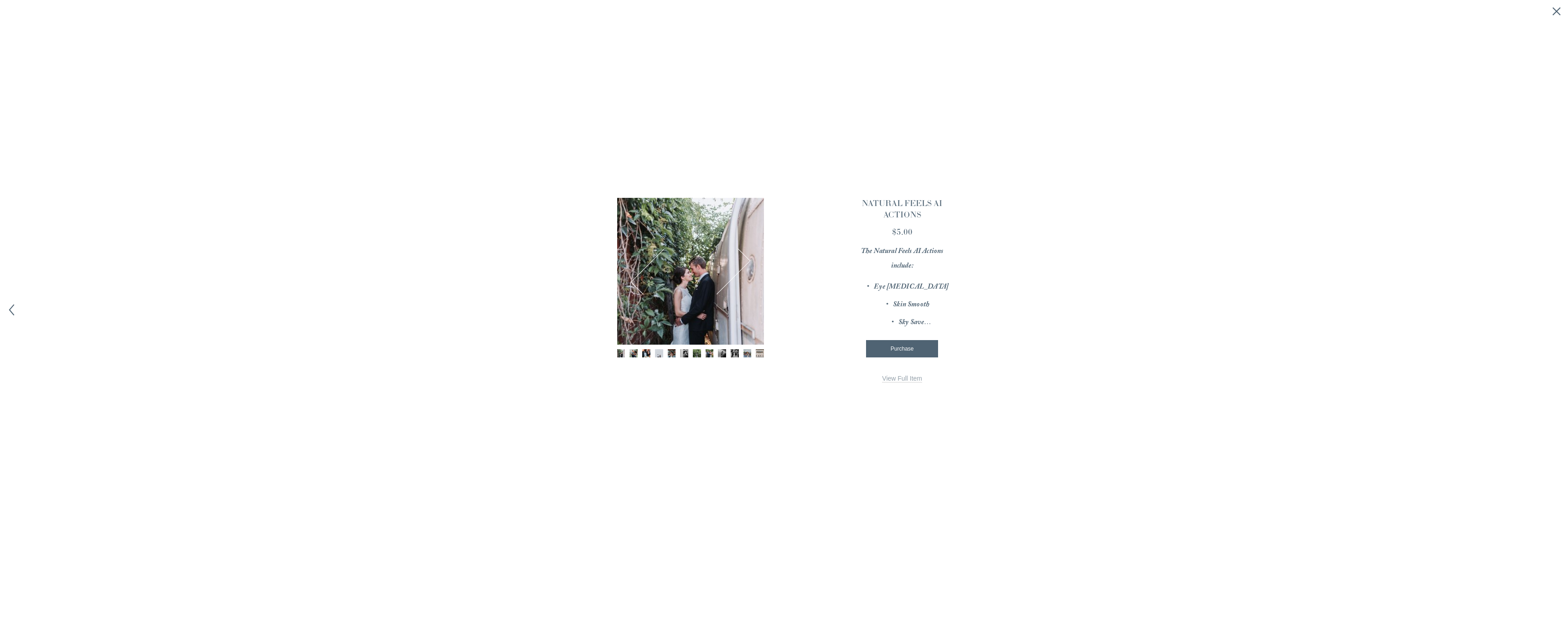
click at [645, 355] on img "Image 3 of 12" at bounding box center [646, 353] width 8 height 8
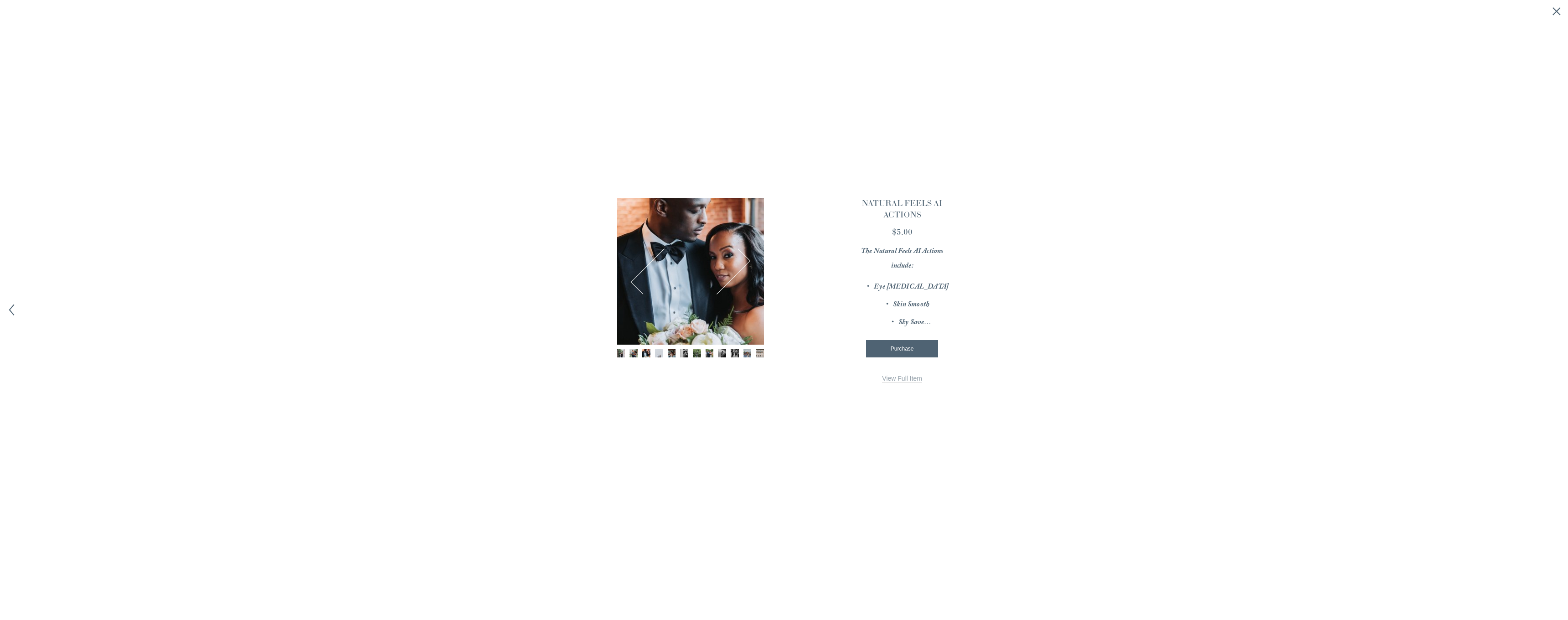
click at [657, 354] on img "Image 4 of 12" at bounding box center [659, 353] width 8 height 8
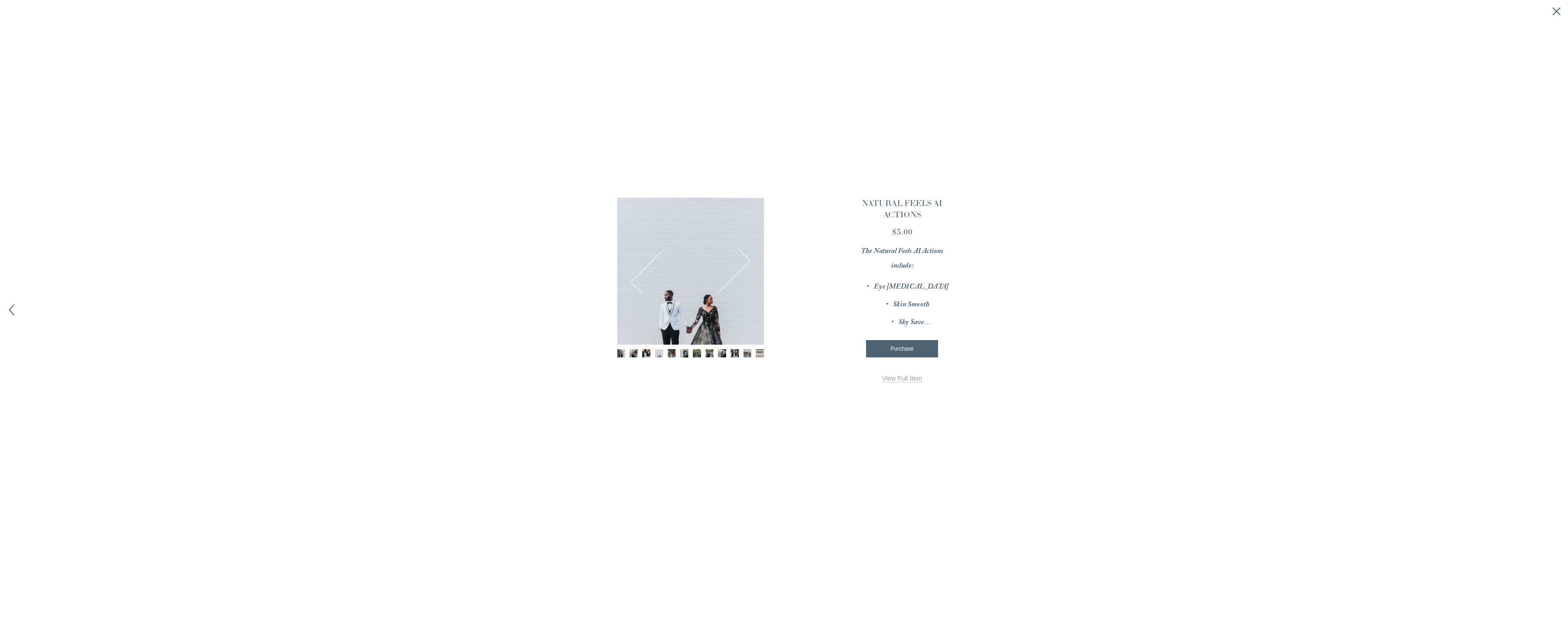
click at [673, 353] on img "Image 5 of 12" at bounding box center [671, 353] width 8 height 8
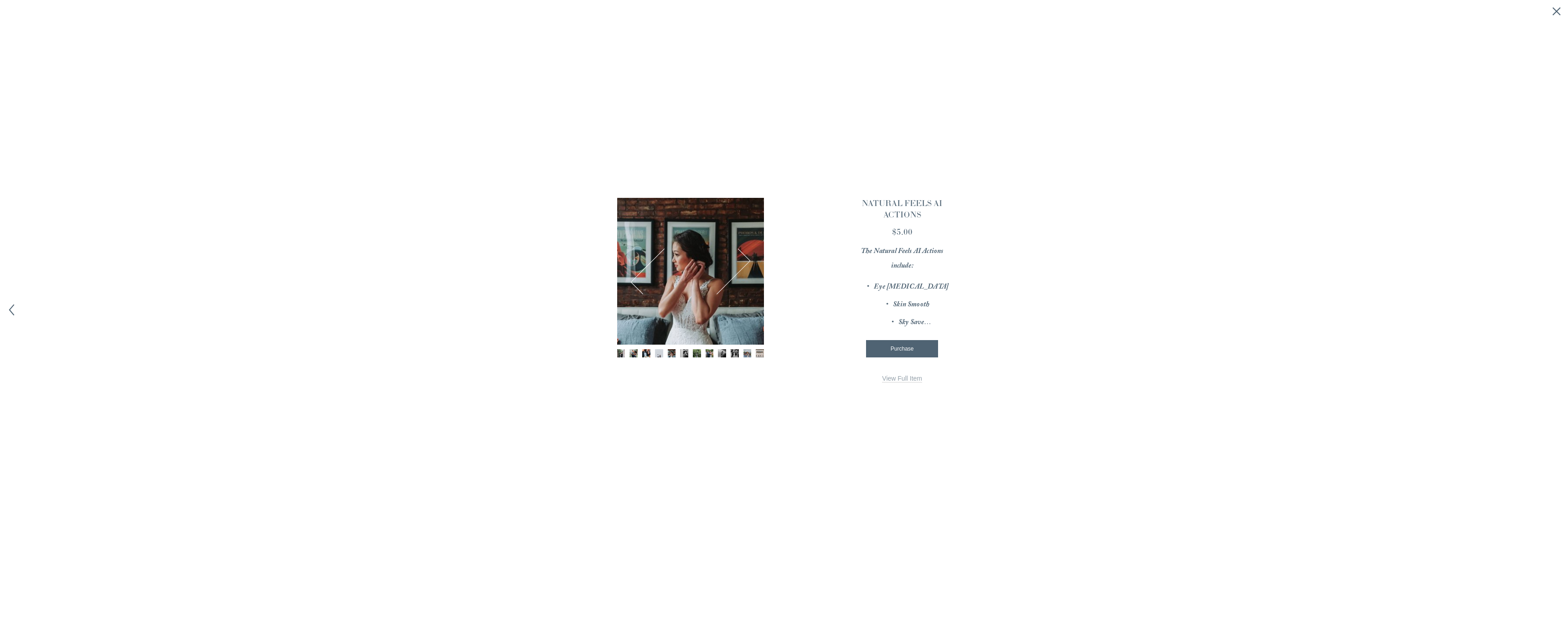
click at [682, 352] on img "Image 6 of 12" at bounding box center [684, 353] width 8 height 8
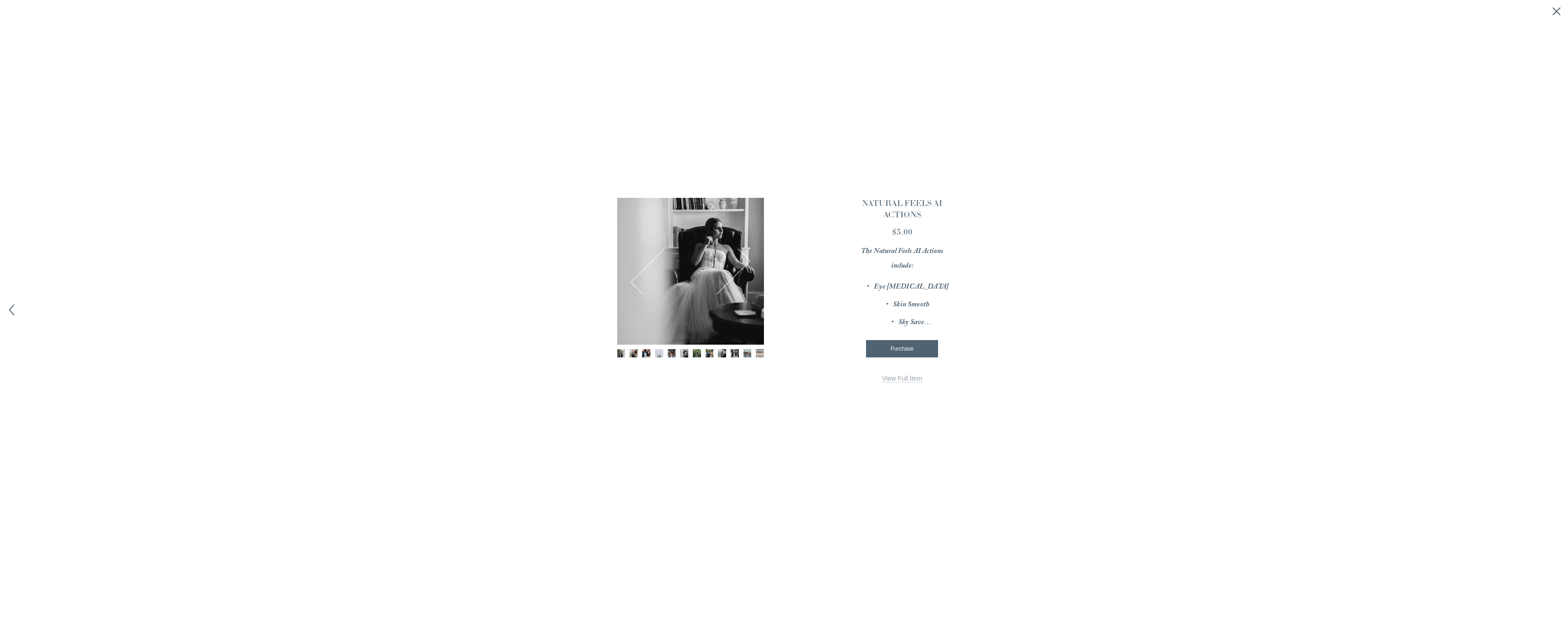
click at [696, 352] on img "Image 7 of 12" at bounding box center [696, 353] width 8 height 8
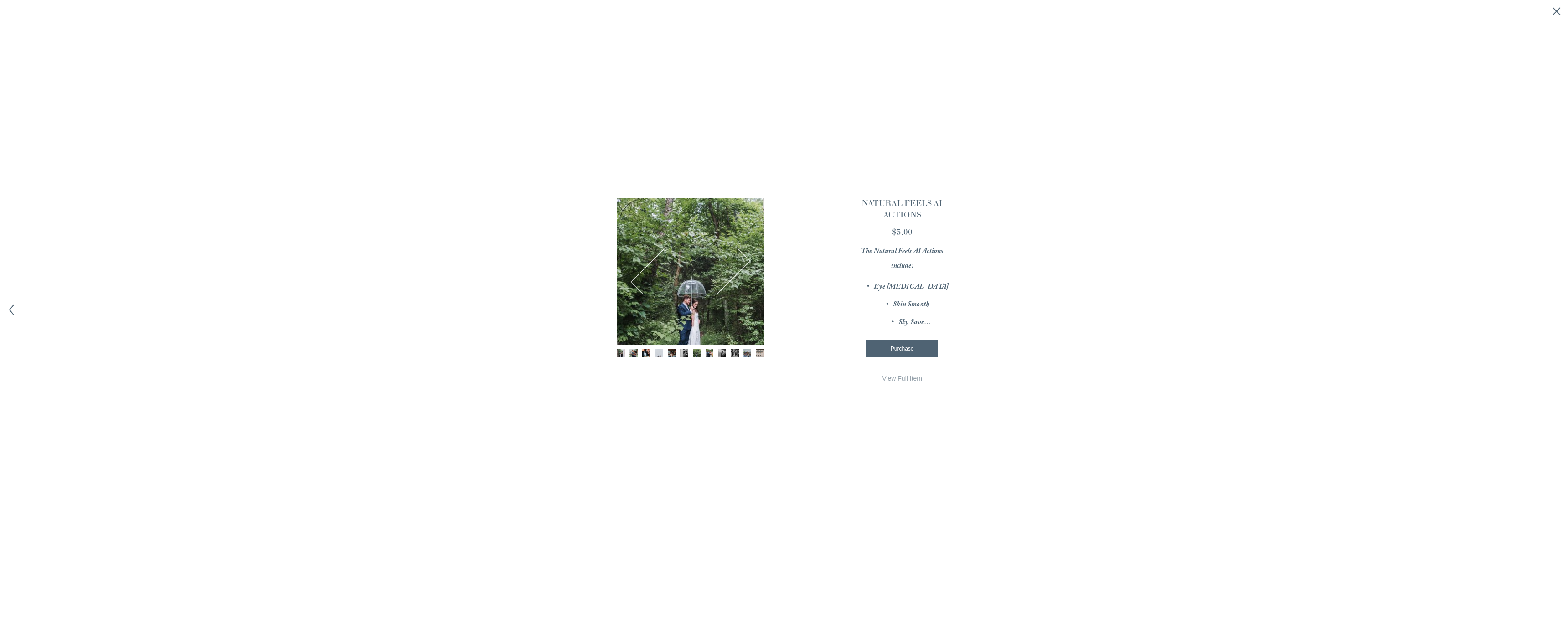
click at [705, 353] on img "Image 8 of 12" at bounding box center [709, 353] width 8 height 8
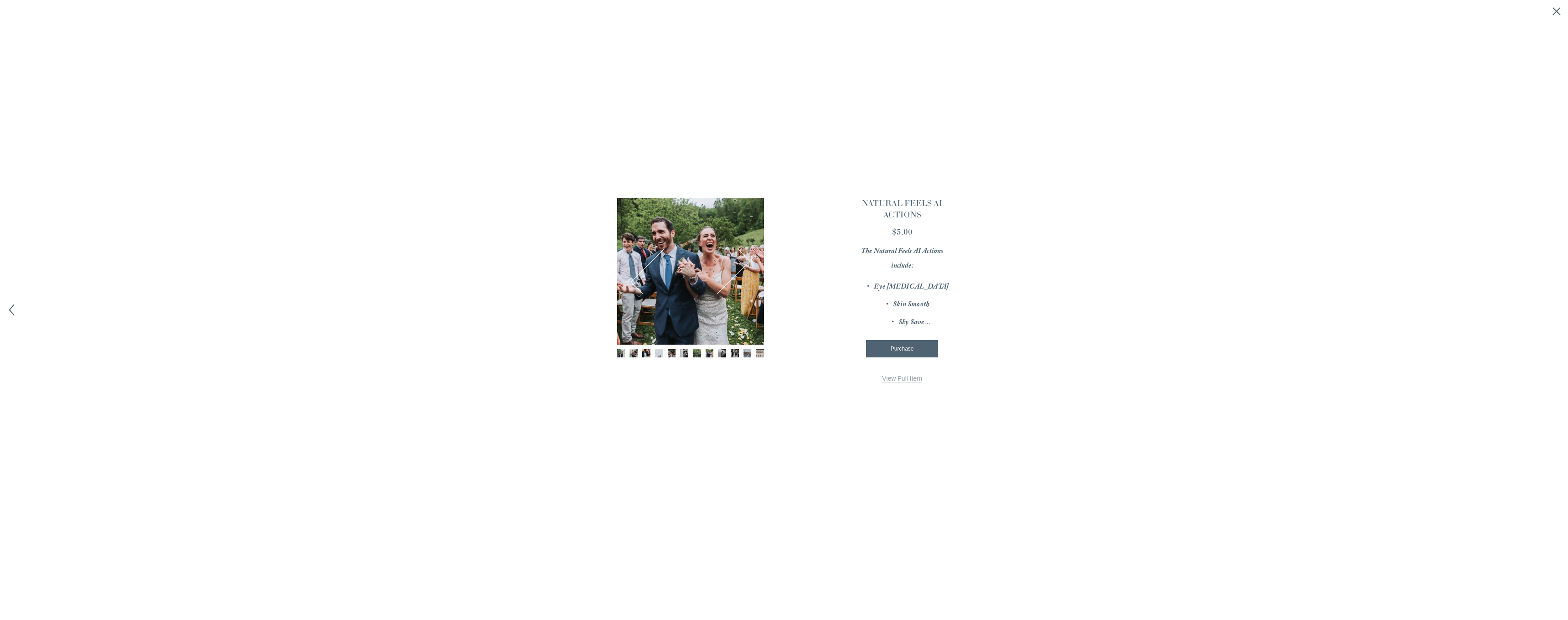
click at [719, 355] on img "Image 9 of 12" at bounding box center [721, 353] width 8 height 8
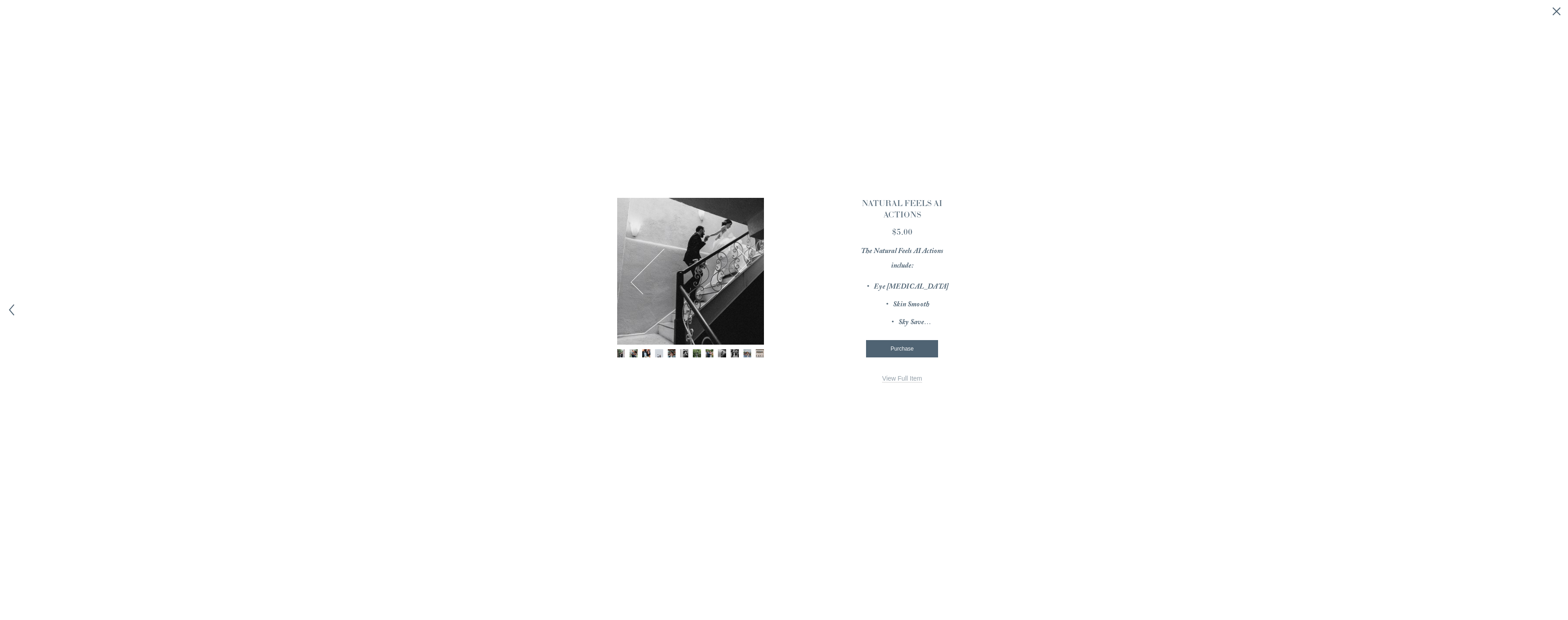
drag, startPoint x: 727, startPoint y: 354, endPoint x: 735, endPoint y: 353, distance: 8.1
click at [729, 354] on div "Gallery thumbnails" at bounding box center [690, 354] width 147 height 10
click at [735, 353] on img "Image 10 of 12" at bounding box center [734, 353] width 8 height 8
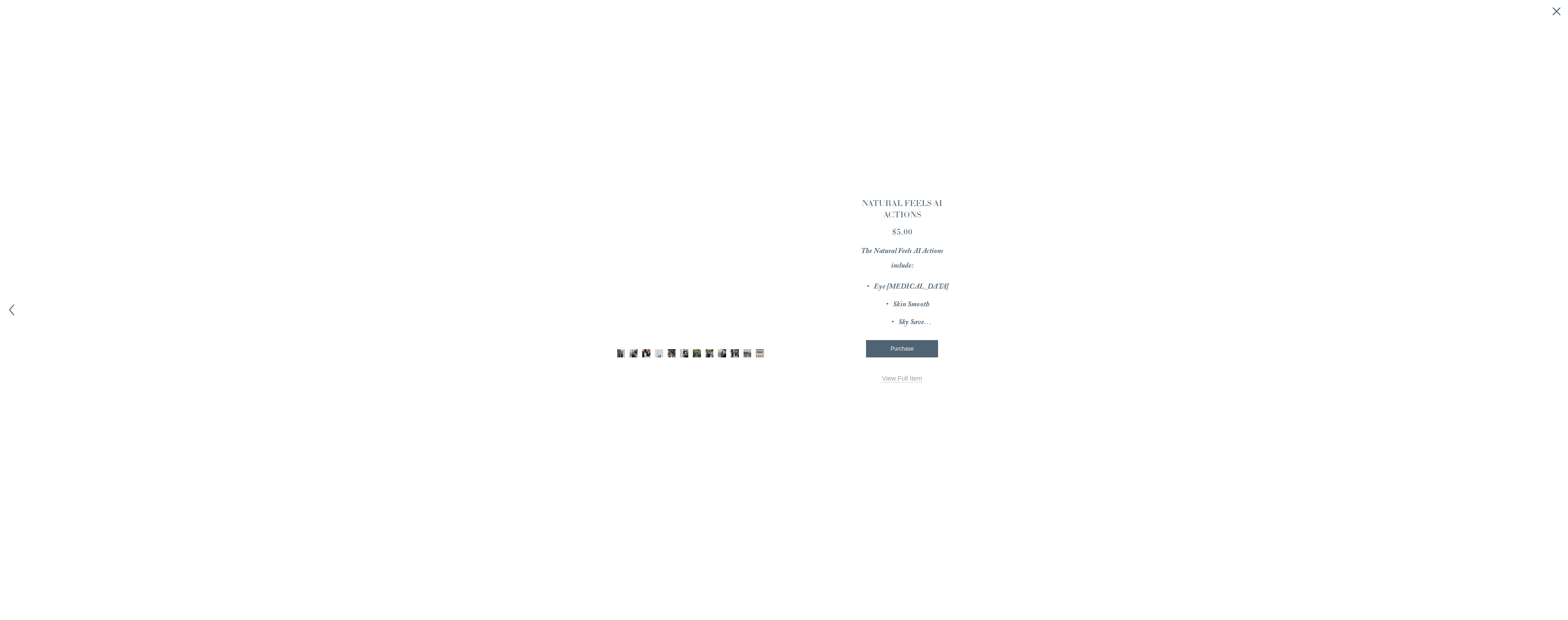
click at [742, 353] on div "Gallery thumbnails" at bounding box center [690, 354] width 147 height 10
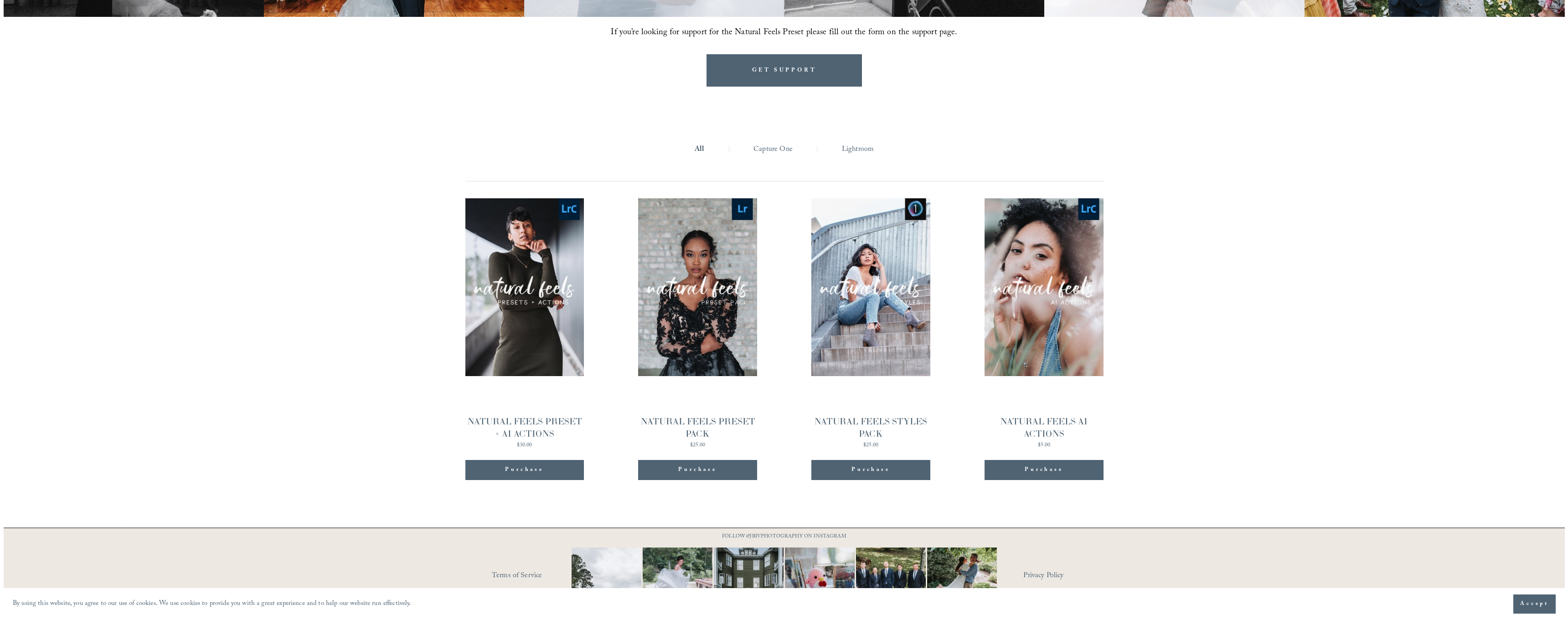
scroll to position [1153, 0]
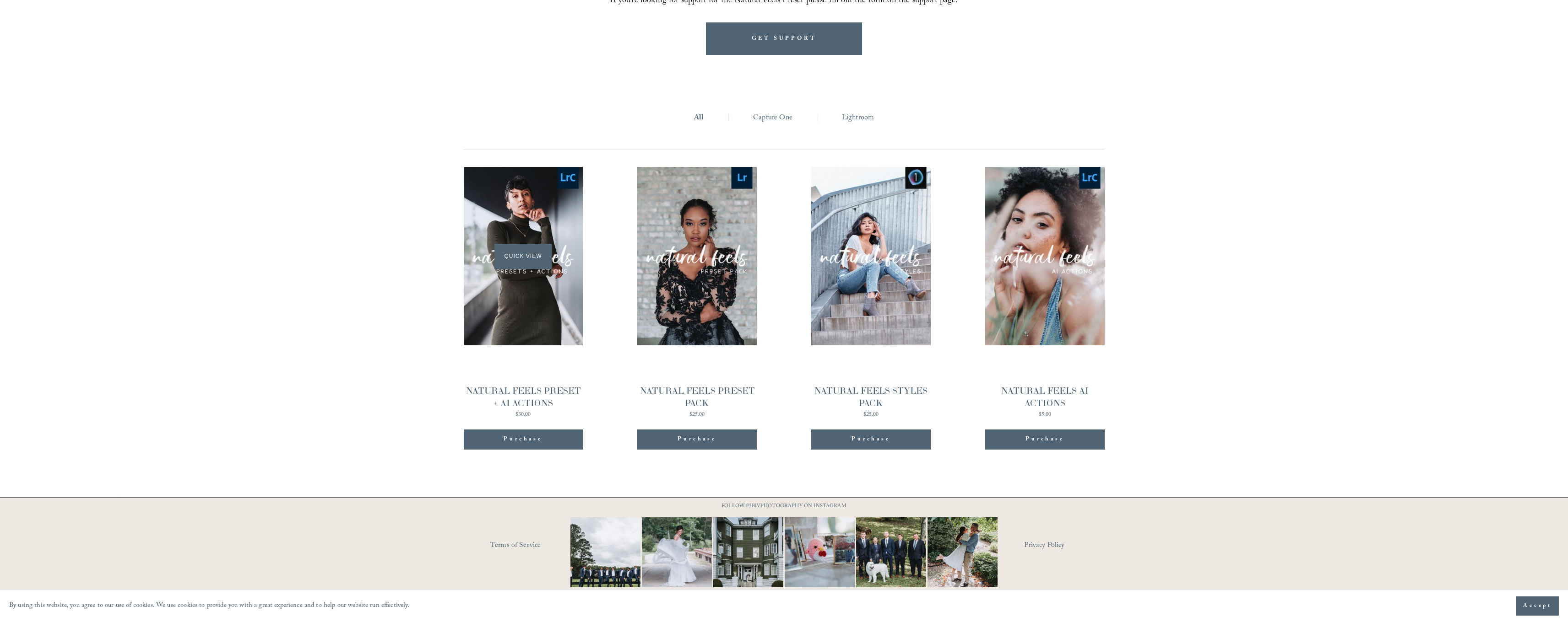
click at [520, 254] on span "Quick View" at bounding box center [523, 256] width 57 height 25
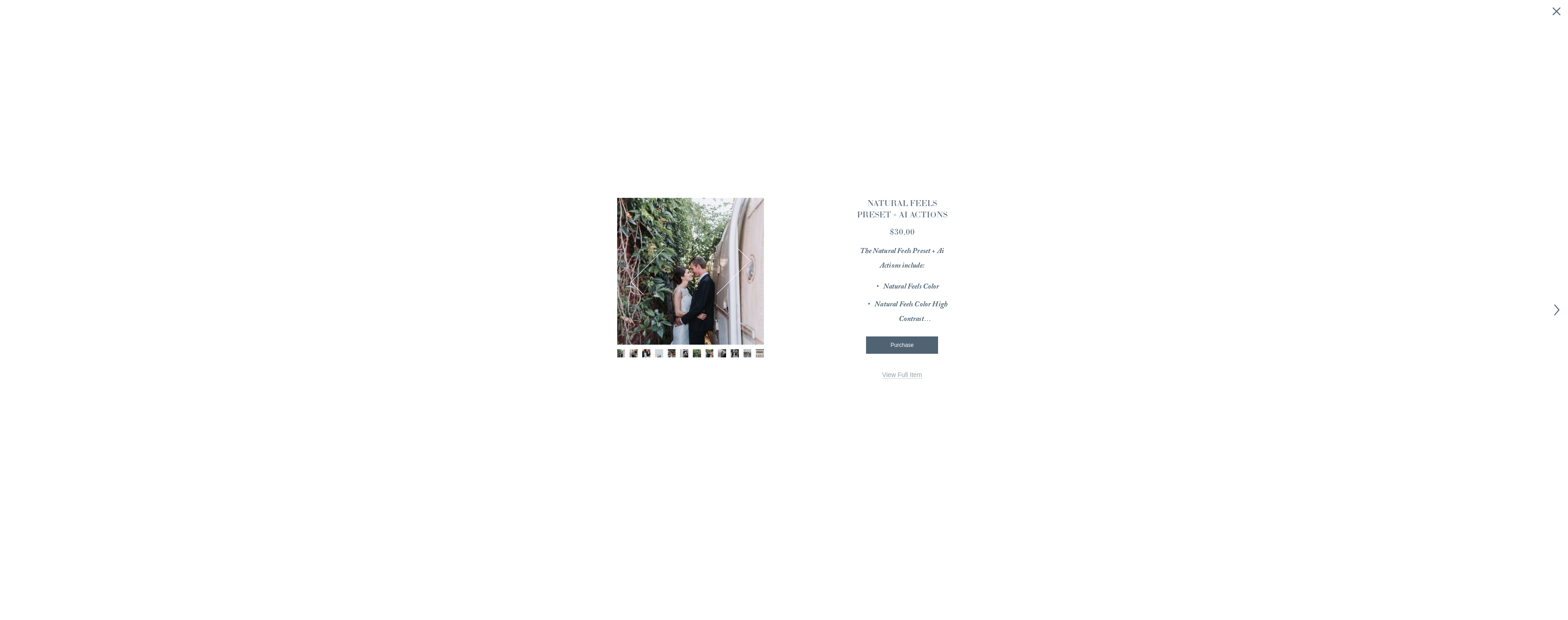
click at [635, 353] on img "Image 2 of 12" at bounding box center [633, 353] width 8 height 8
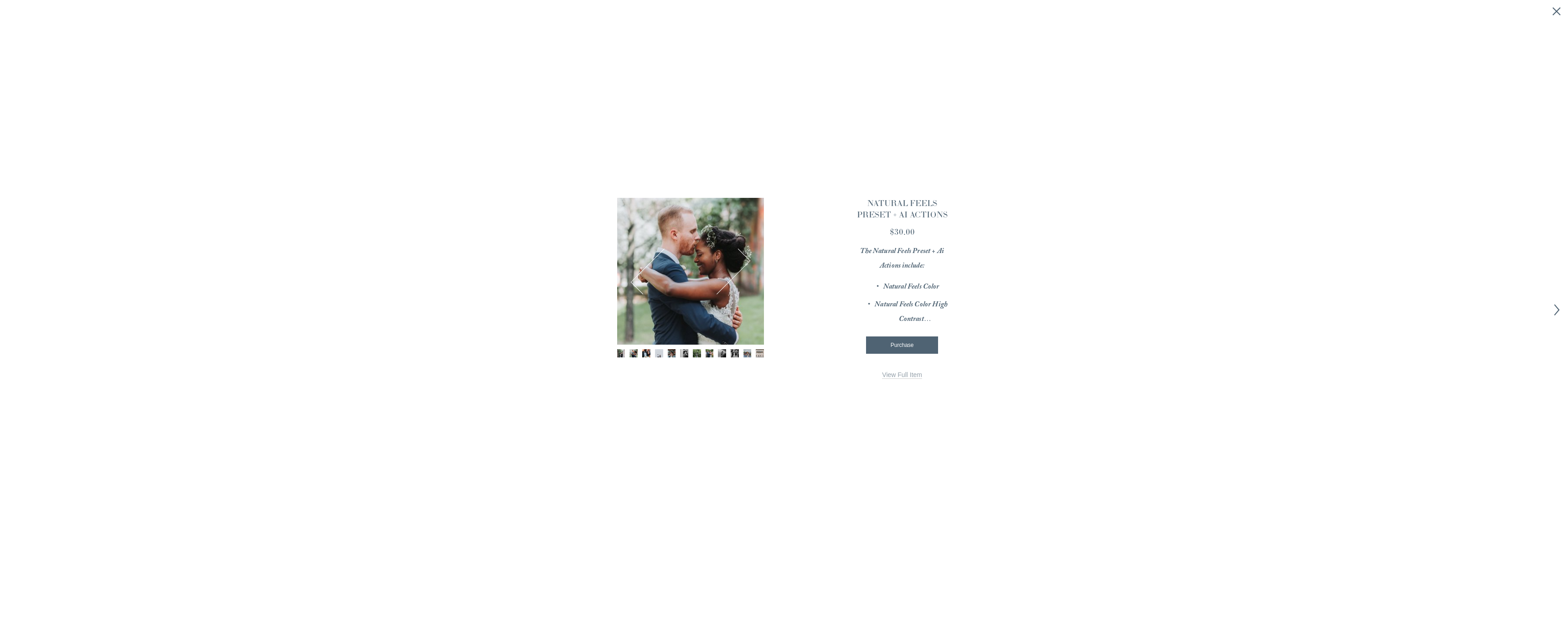
click at [643, 353] on img "Image 3 of 12" at bounding box center [646, 353] width 8 height 8
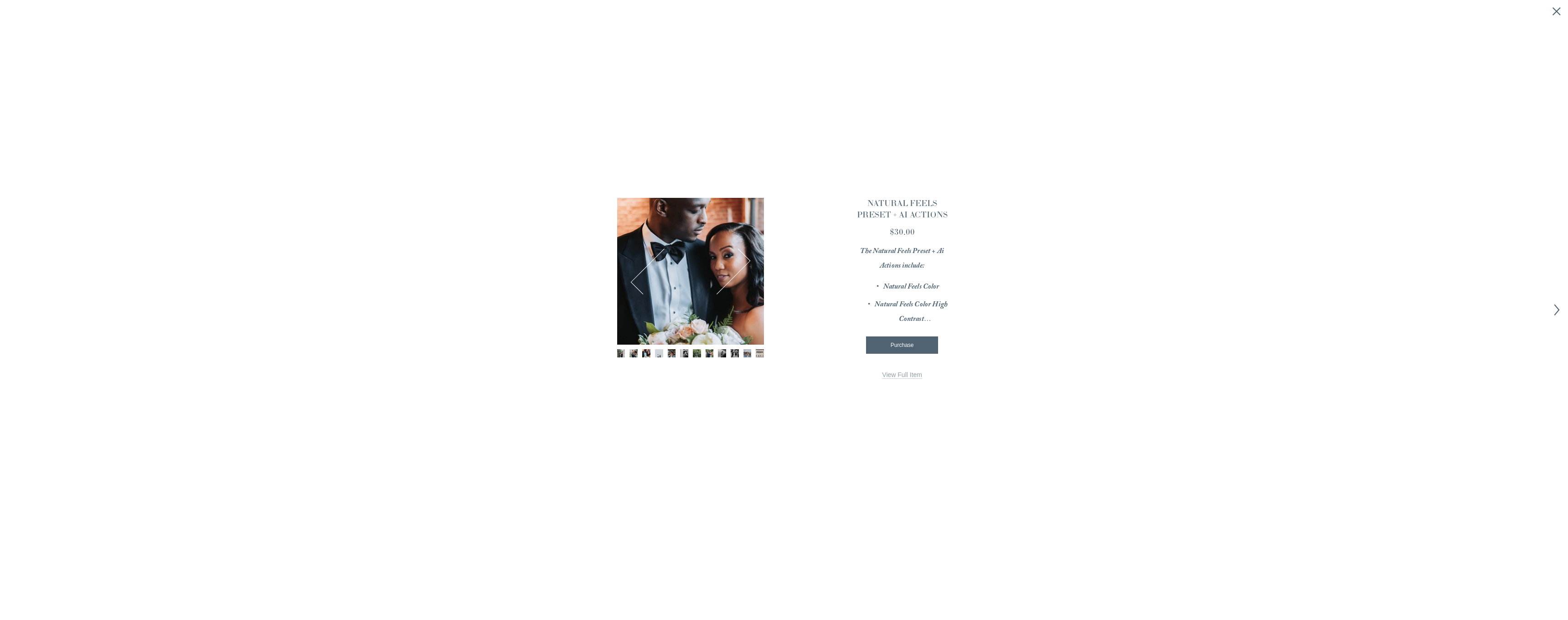
click at [657, 353] on img "Image 4 of 12" at bounding box center [659, 353] width 8 height 8
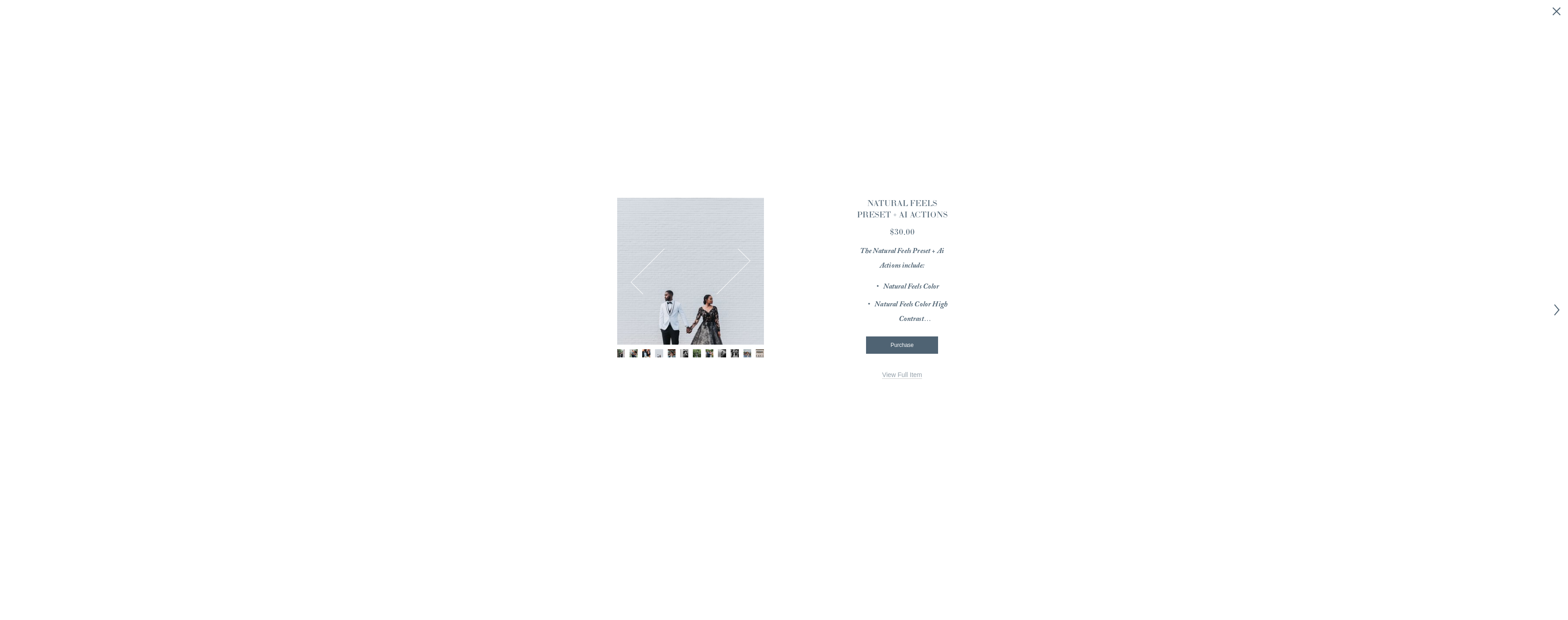
click at [664, 354] on div "Gallery thumbnails" at bounding box center [690, 354] width 147 height 10
click at [671, 355] on img "Image 5 of 12" at bounding box center [671, 353] width 8 height 8
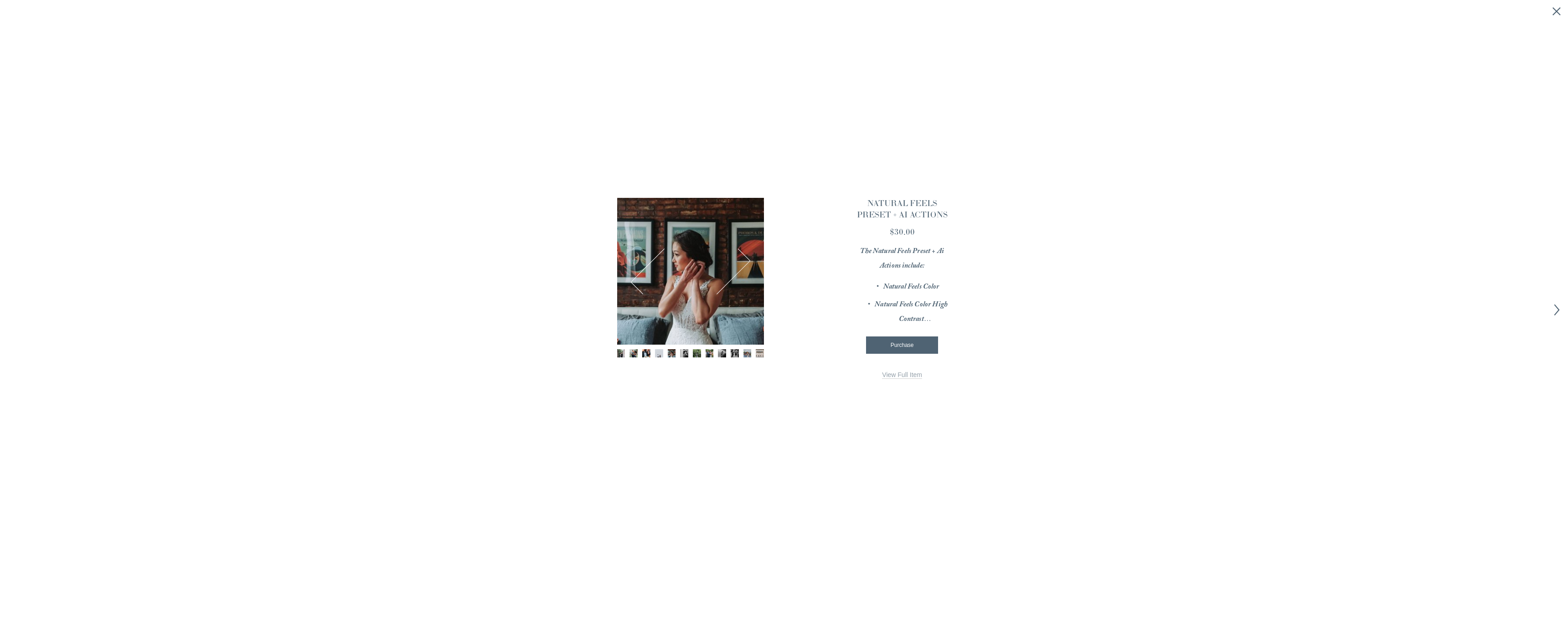
click at [682, 355] on img "Image 6 of 12" at bounding box center [684, 353] width 8 height 8
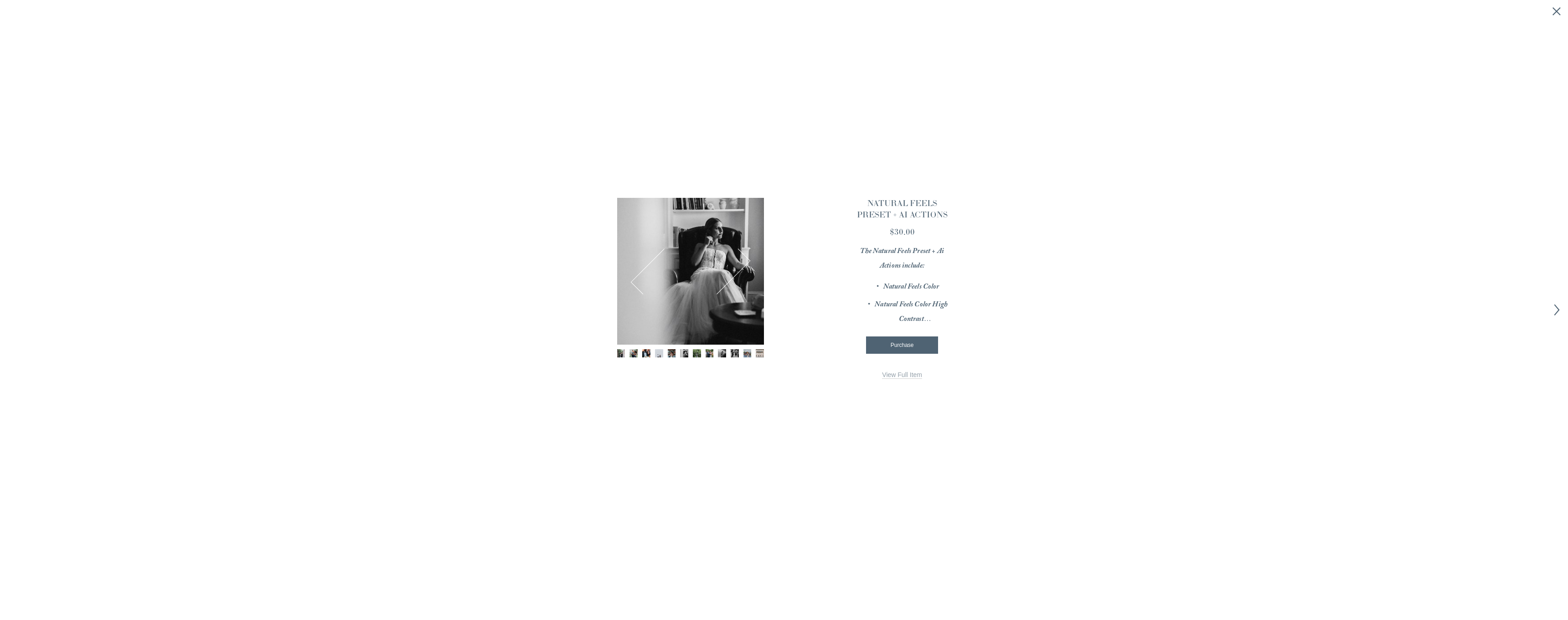
click at [693, 355] on img "Image 7 of 12" at bounding box center [696, 353] width 8 height 8
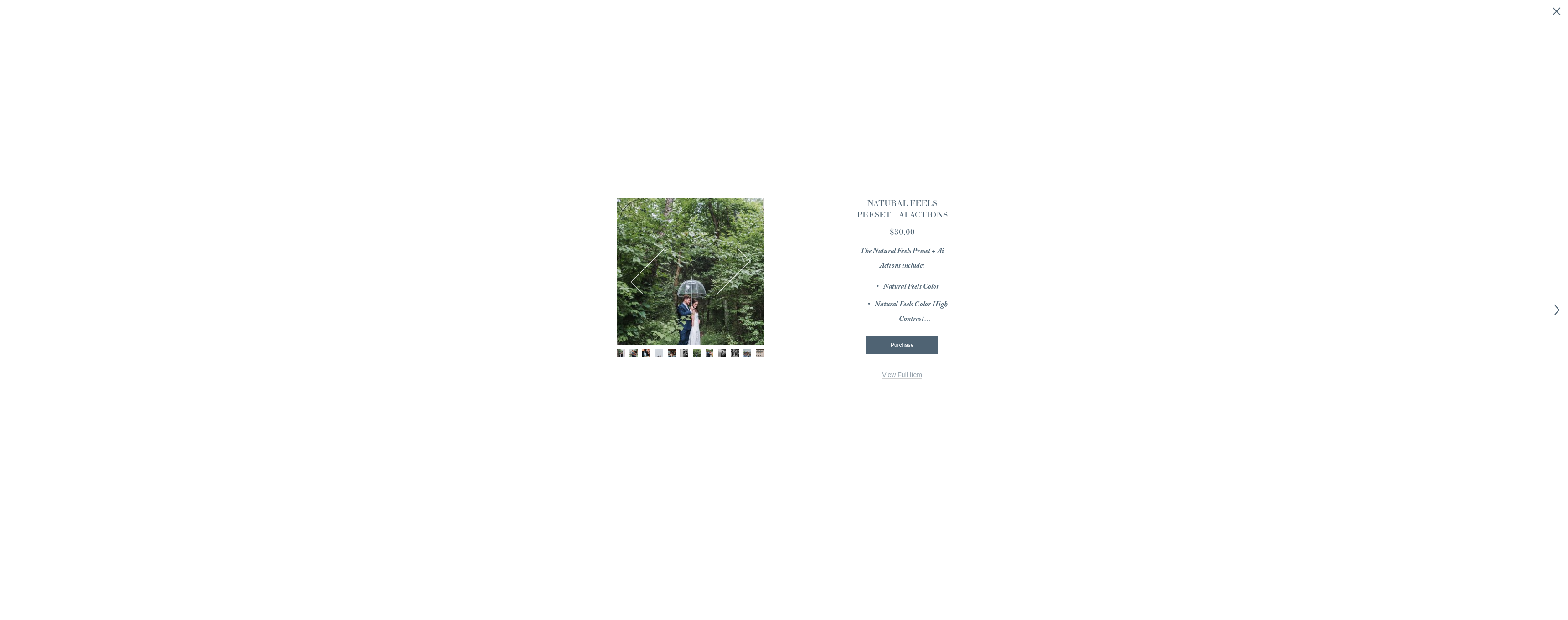
click at [710, 355] on img "Image 8 of 12" at bounding box center [709, 353] width 8 height 8
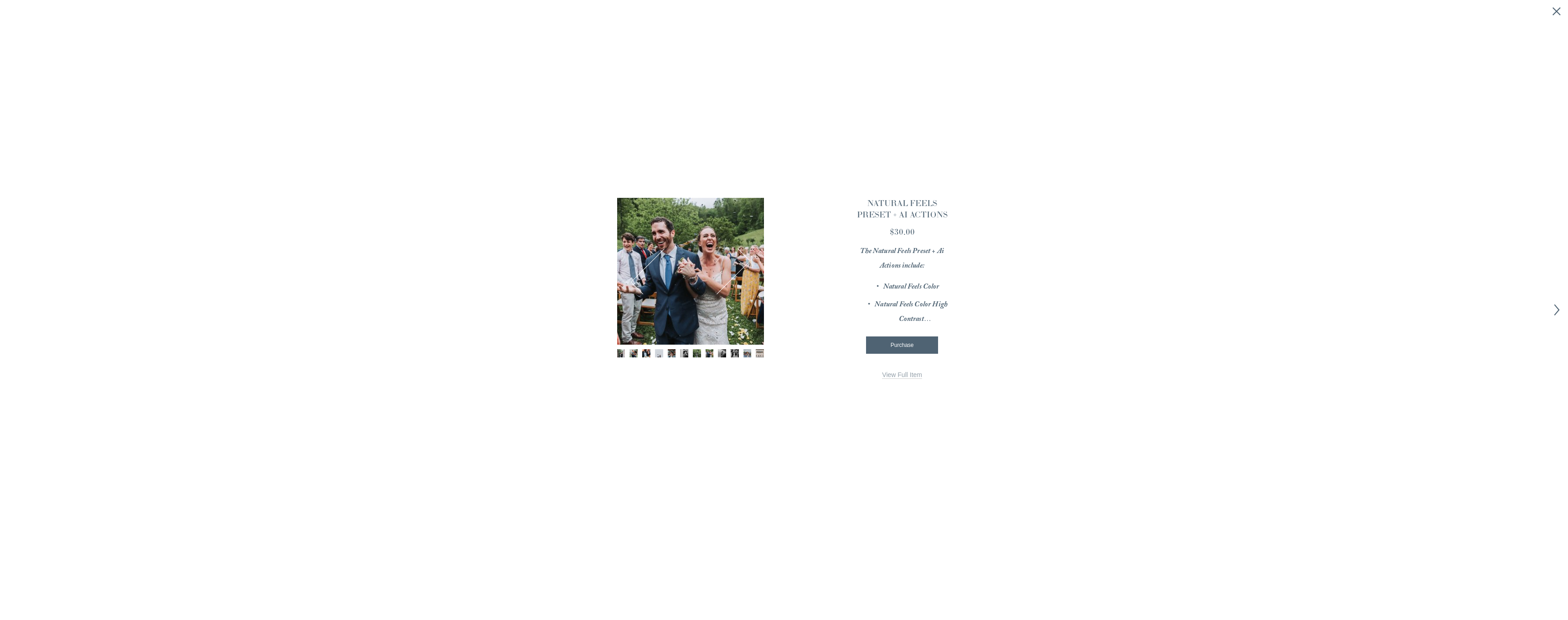
click at [719, 355] on img "Image 9 of 12" at bounding box center [721, 353] width 8 height 8
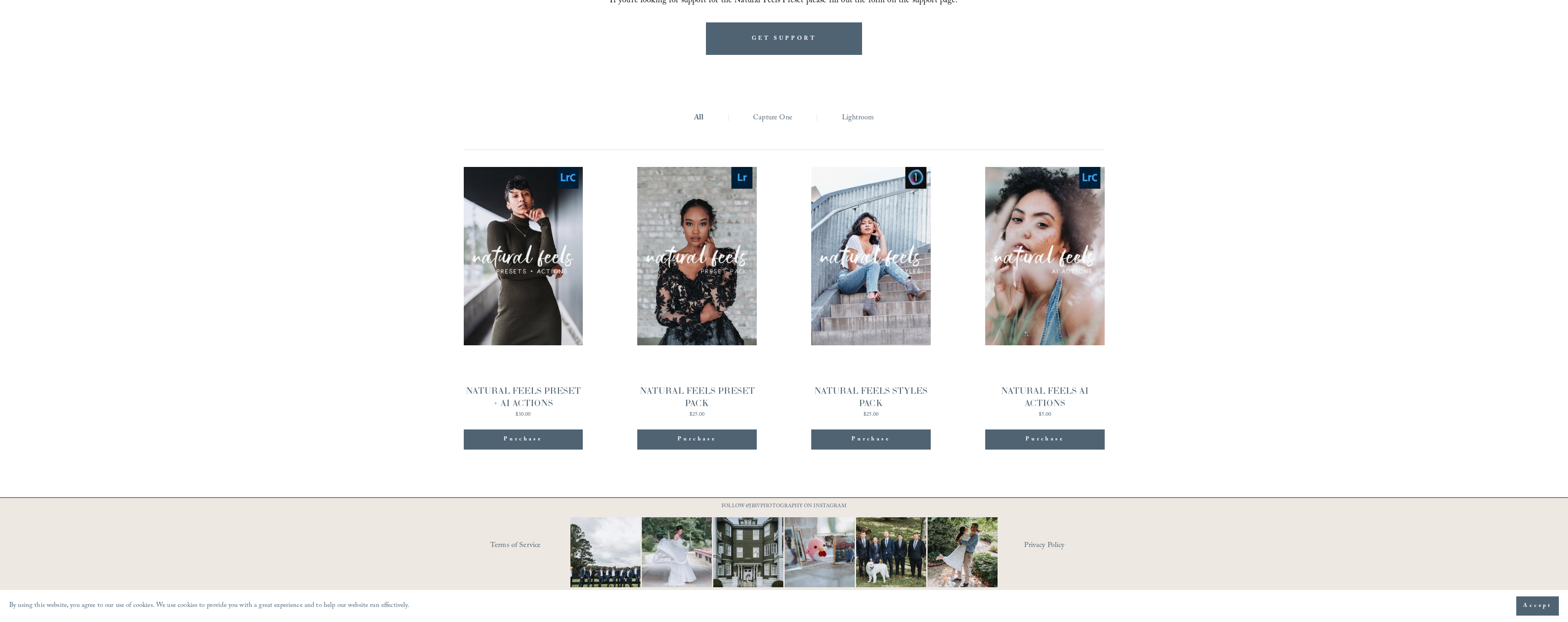
scroll to position [1157, 0]
click at [701, 294] on div "Quick View" at bounding box center [696, 256] width 119 height 178
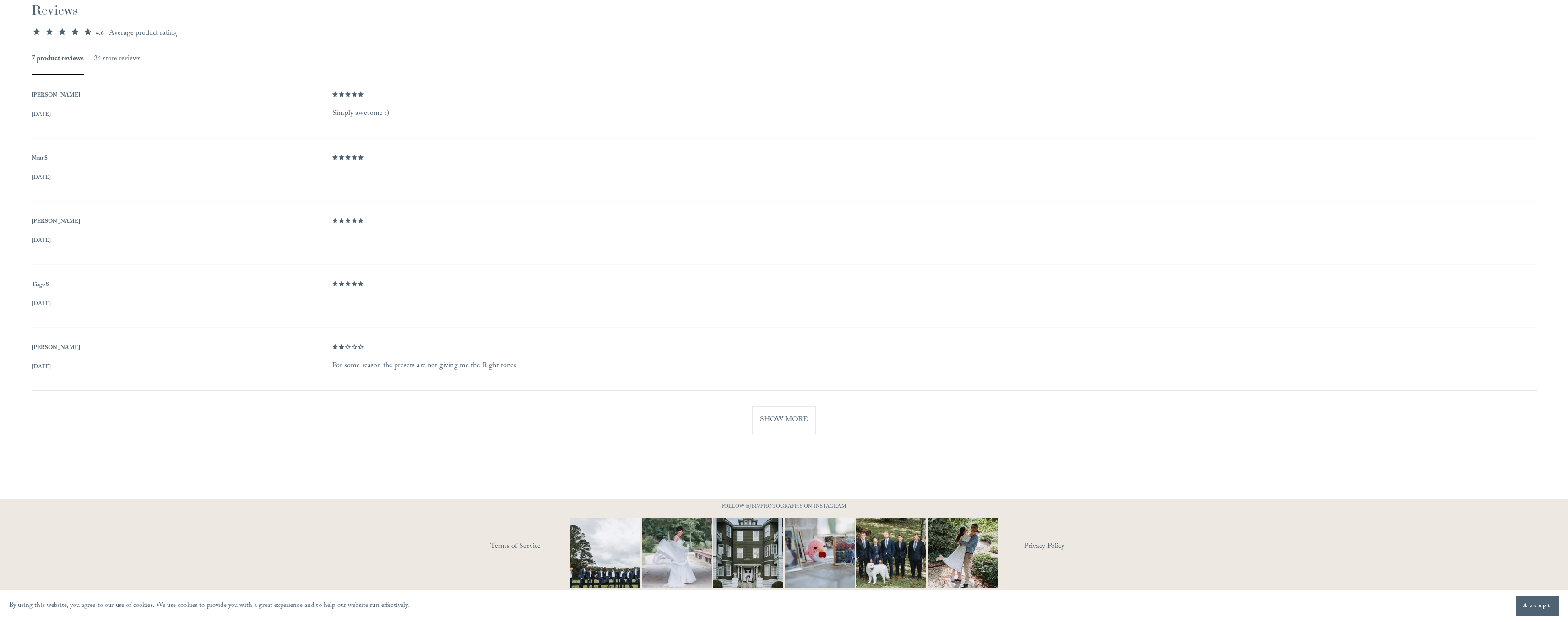
click at [795, 414] on button "Show More" at bounding box center [784, 420] width 64 height 28
